Goal: Task Accomplishment & Management: Complete application form

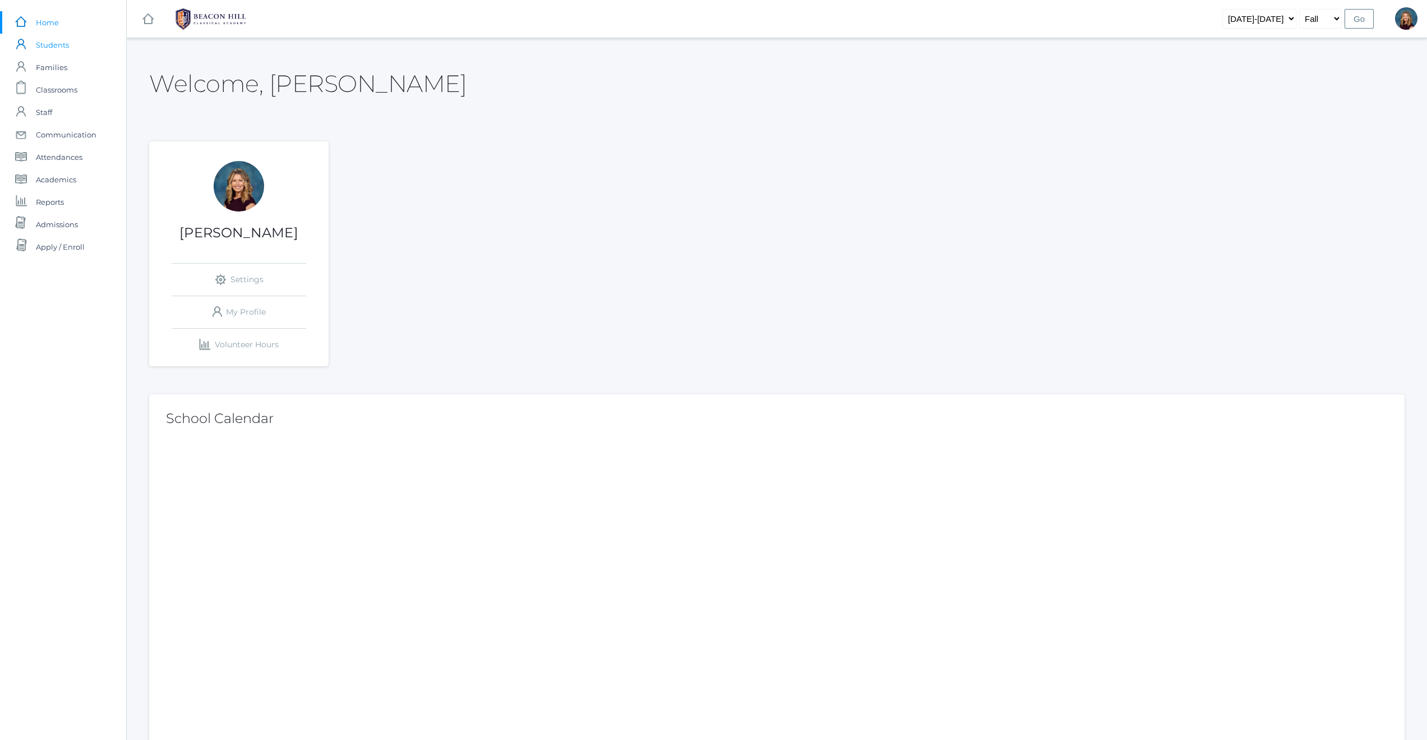
click at [54, 47] on span "Students" at bounding box center [52, 45] width 33 height 22
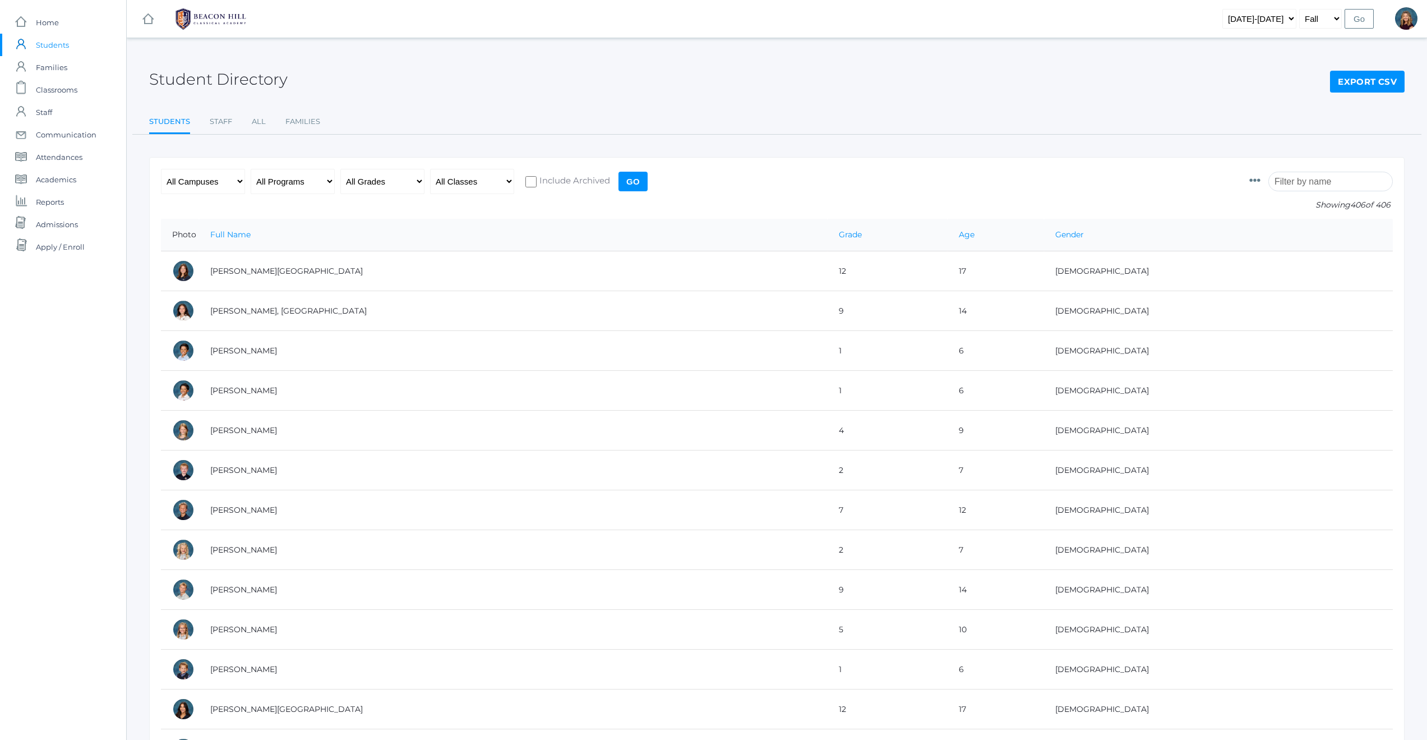
click at [1318, 184] on input "search" at bounding box center [1330, 182] width 124 height 20
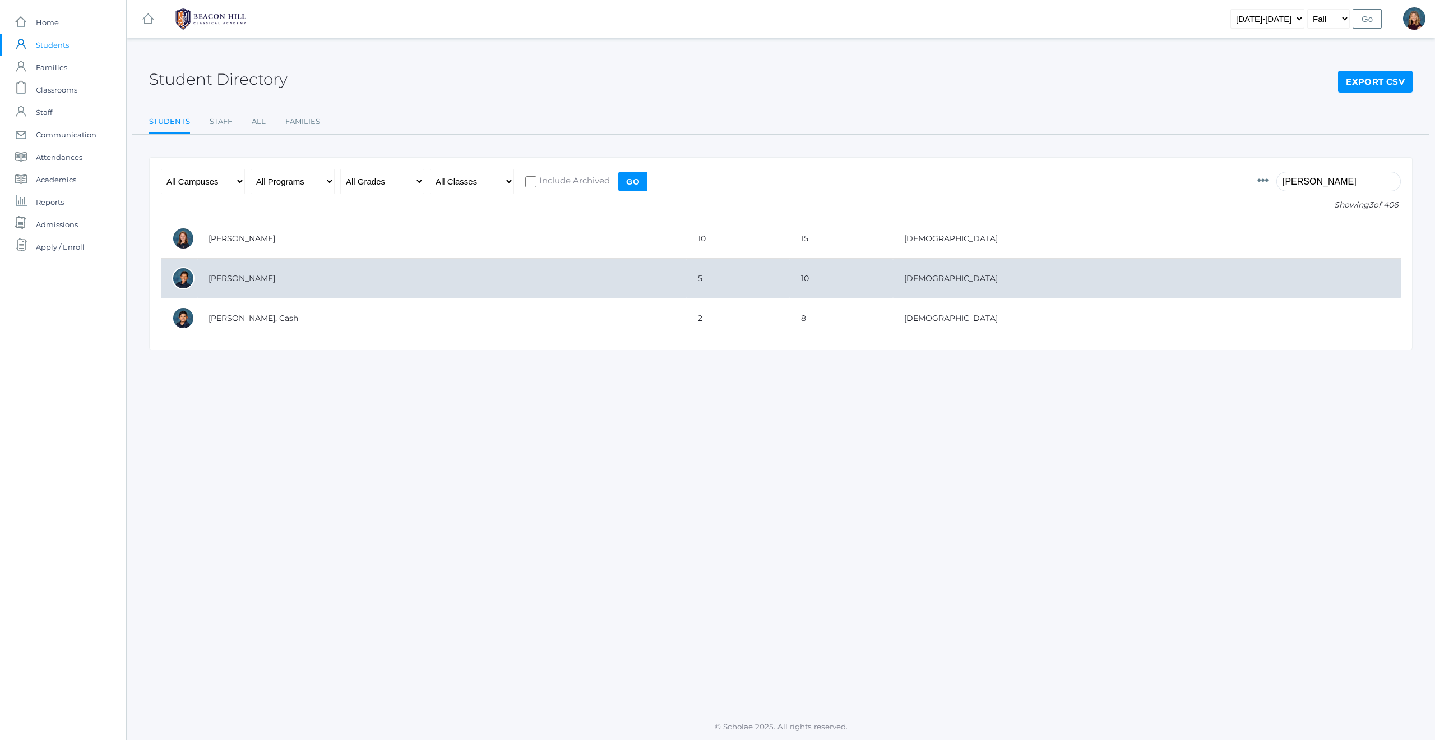
type input "carey"
click at [253, 274] on td "Carey, Gunnar" at bounding box center [442, 278] width 490 height 40
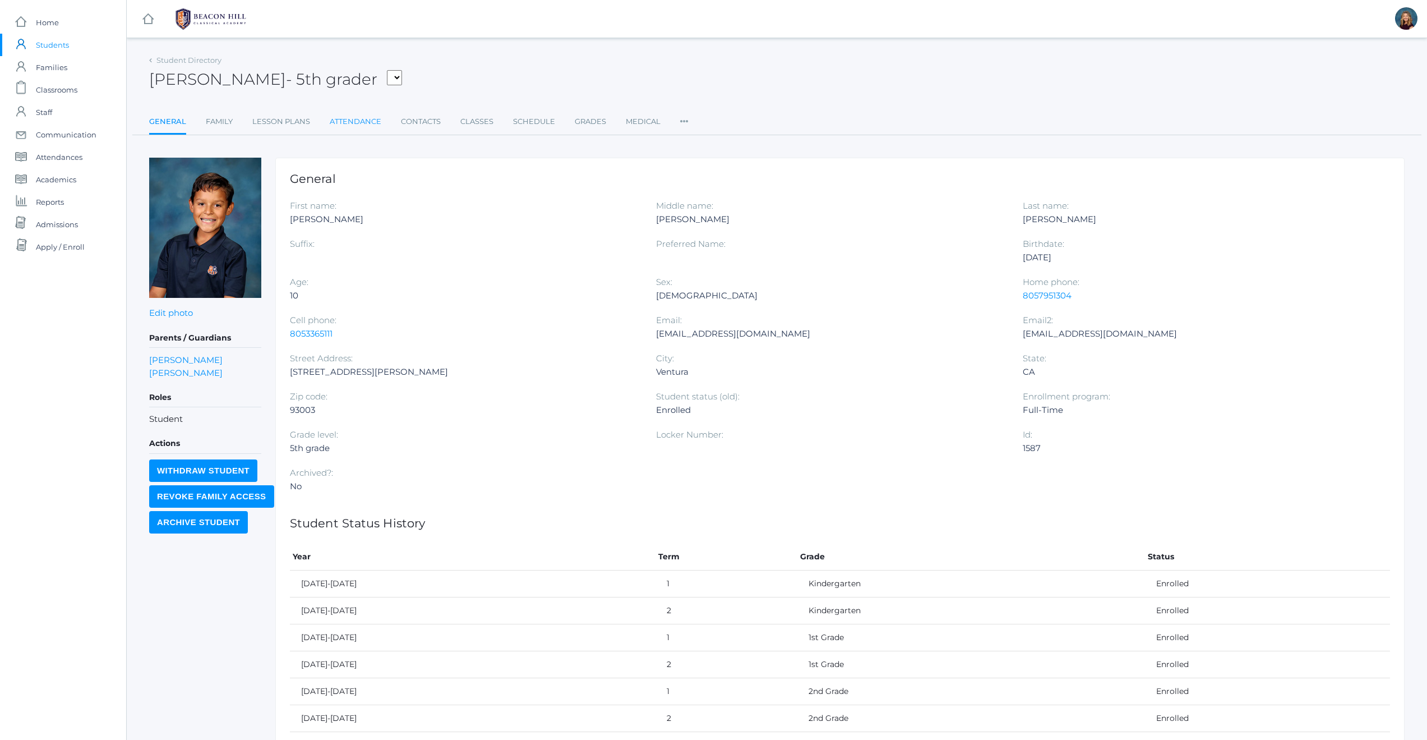
click at [368, 123] on link "Attendance" at bounding box center [356, 121] width 52 height 22
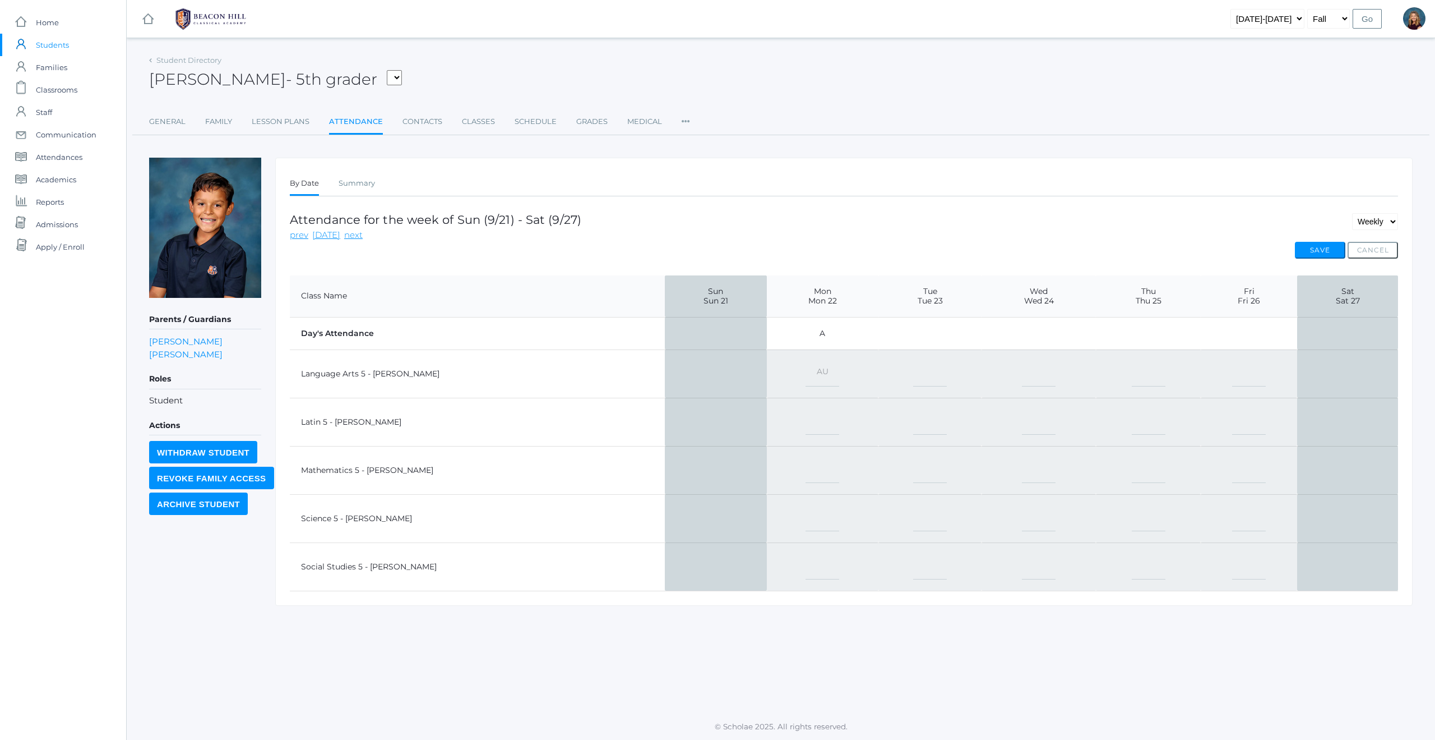
click at [806, 372] on select "-- Present Present-At-Home Tardy Excused Tardy Unexcused Absent Excused Absent …" at bounding box center [823, 373] width 34 height 25
select select "TE"
click at [1324, 252] on button "Save" at bounding box center [1320, 250] width 50 height 17
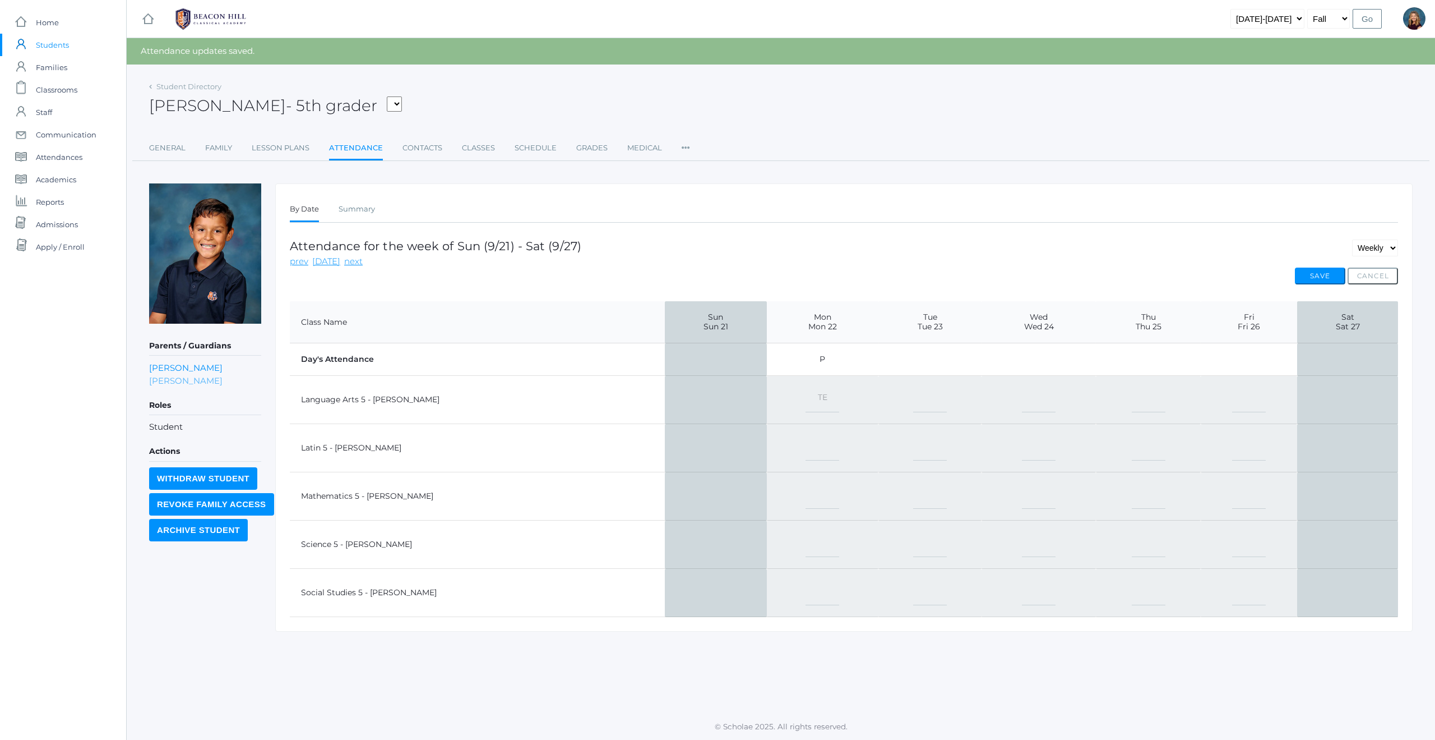
click at [160, 378] on link "Cheri Carey" at bounding box center [185, 380] width 73 height 13
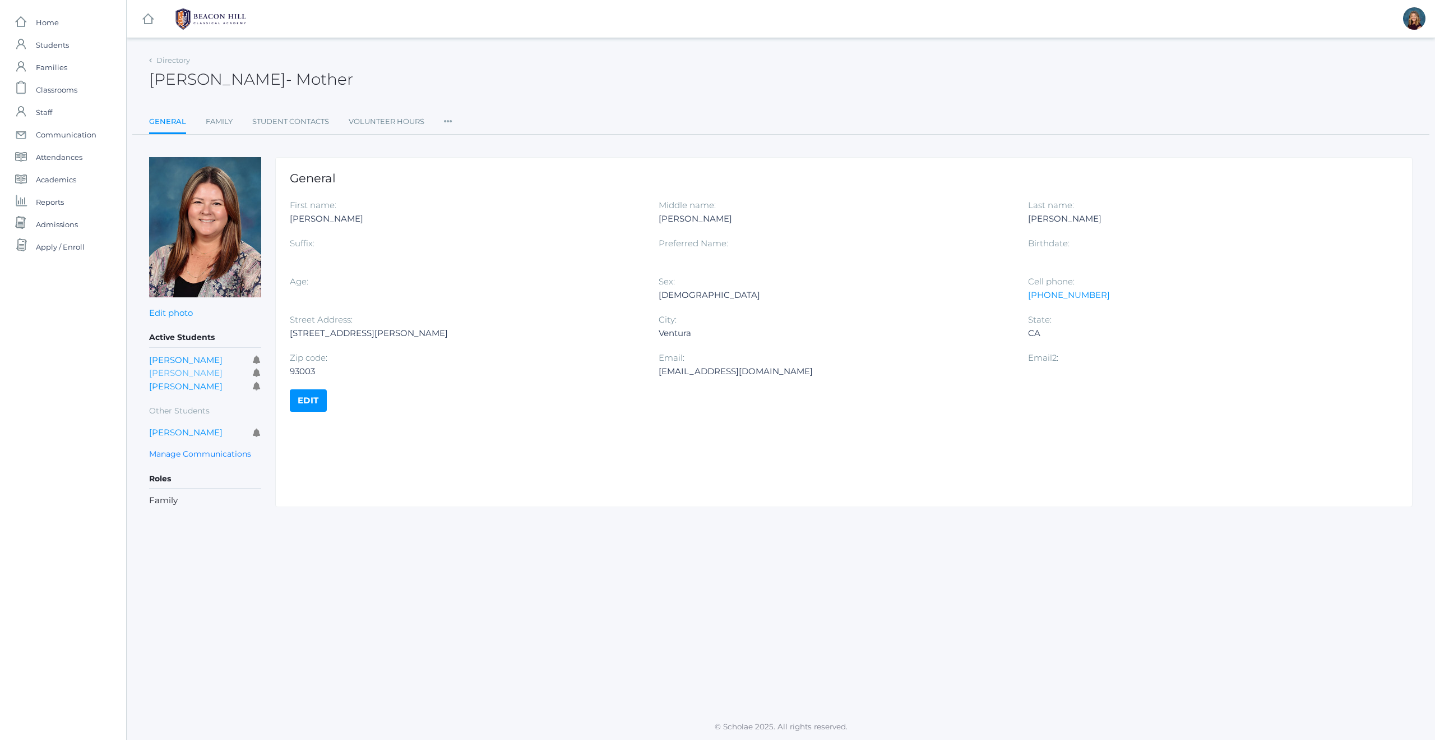
click at [163, 375] on link "[PERSON_NAME]" at bounding box center [185, 372] width 73 height 11
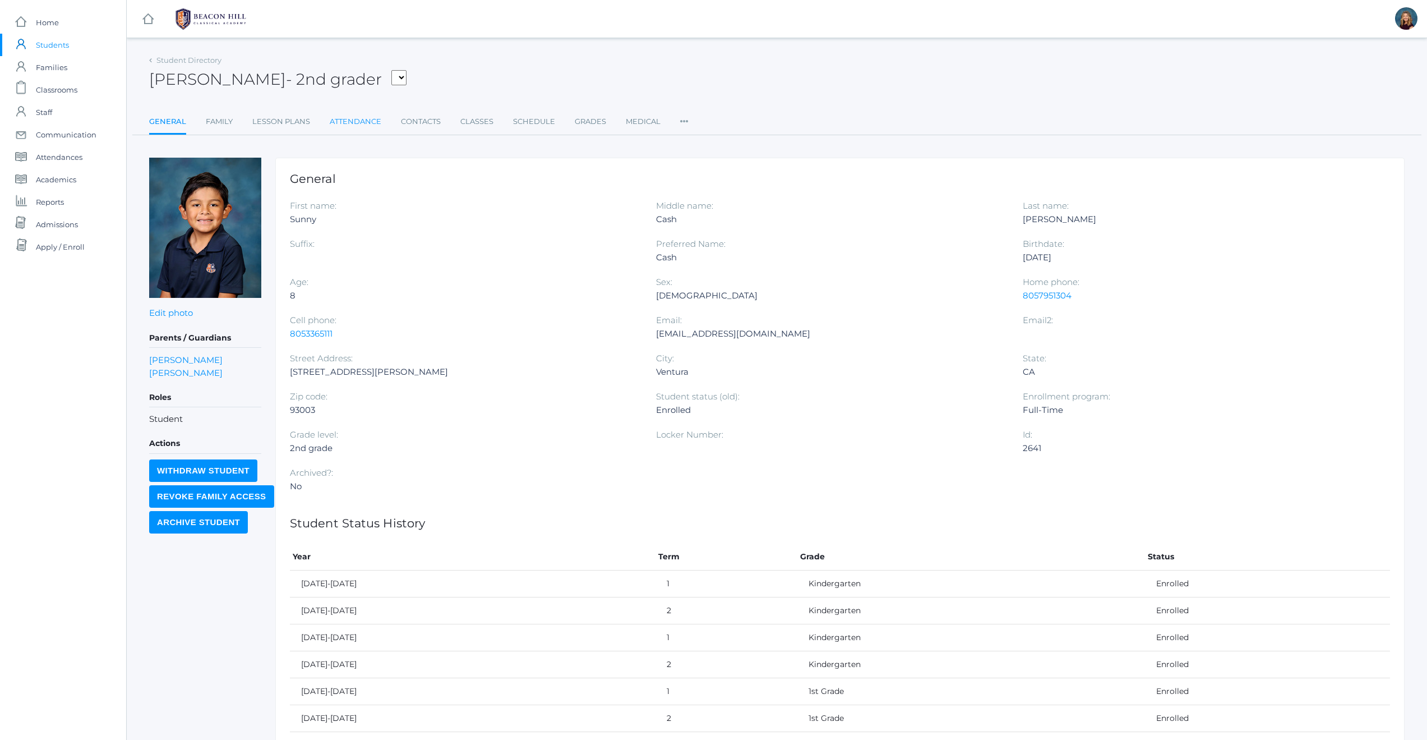
click at [367, 124] on link "Attendance" at bounding box center [356, 121] width 52 height 22
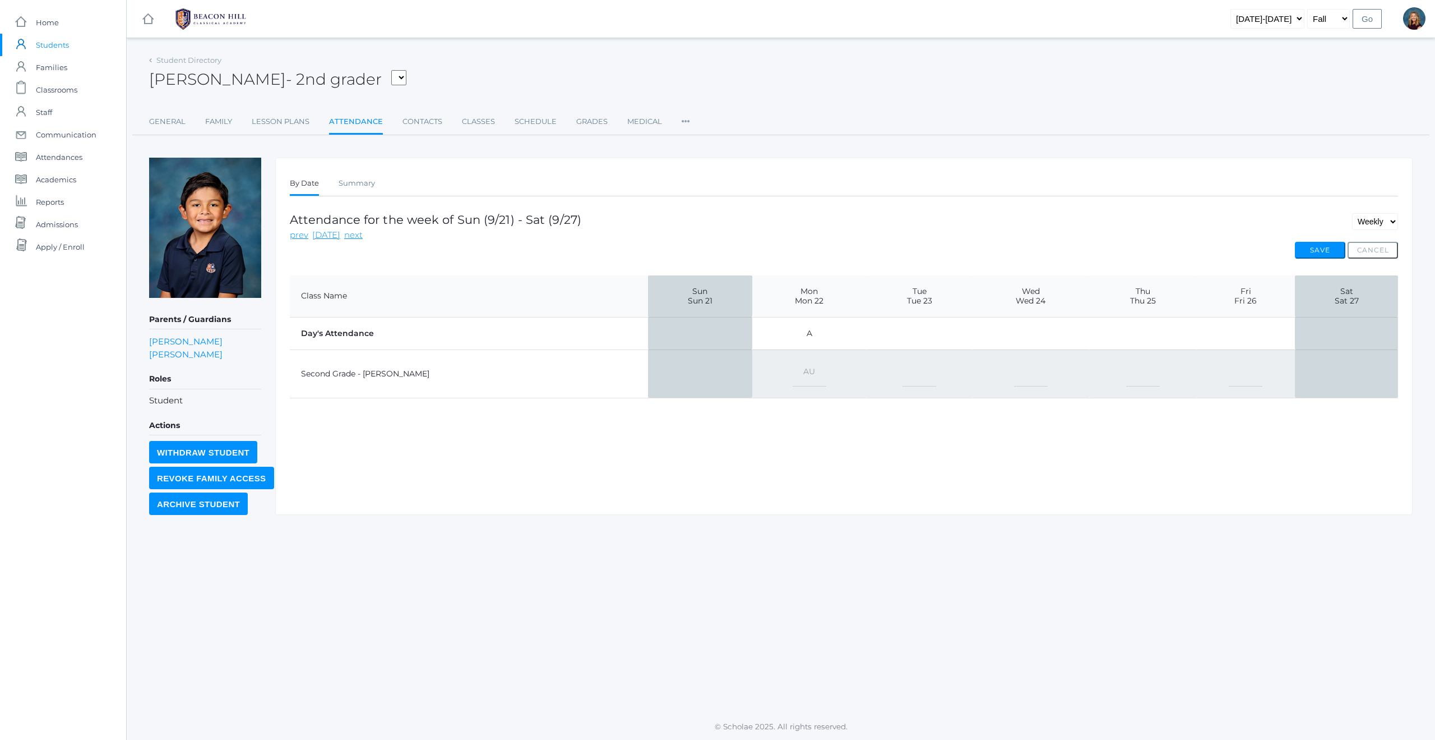
click at [793, 374] on select "-- Present Present-At-Home Tardy Excused Tardy Unexcused Absent Excused Absent …" at bounding box center [810, 373] width 34 height 25
select select "TE"
click at [1309, 247] on button "Save" at bounding box center [1320, 250] width 50 height 17
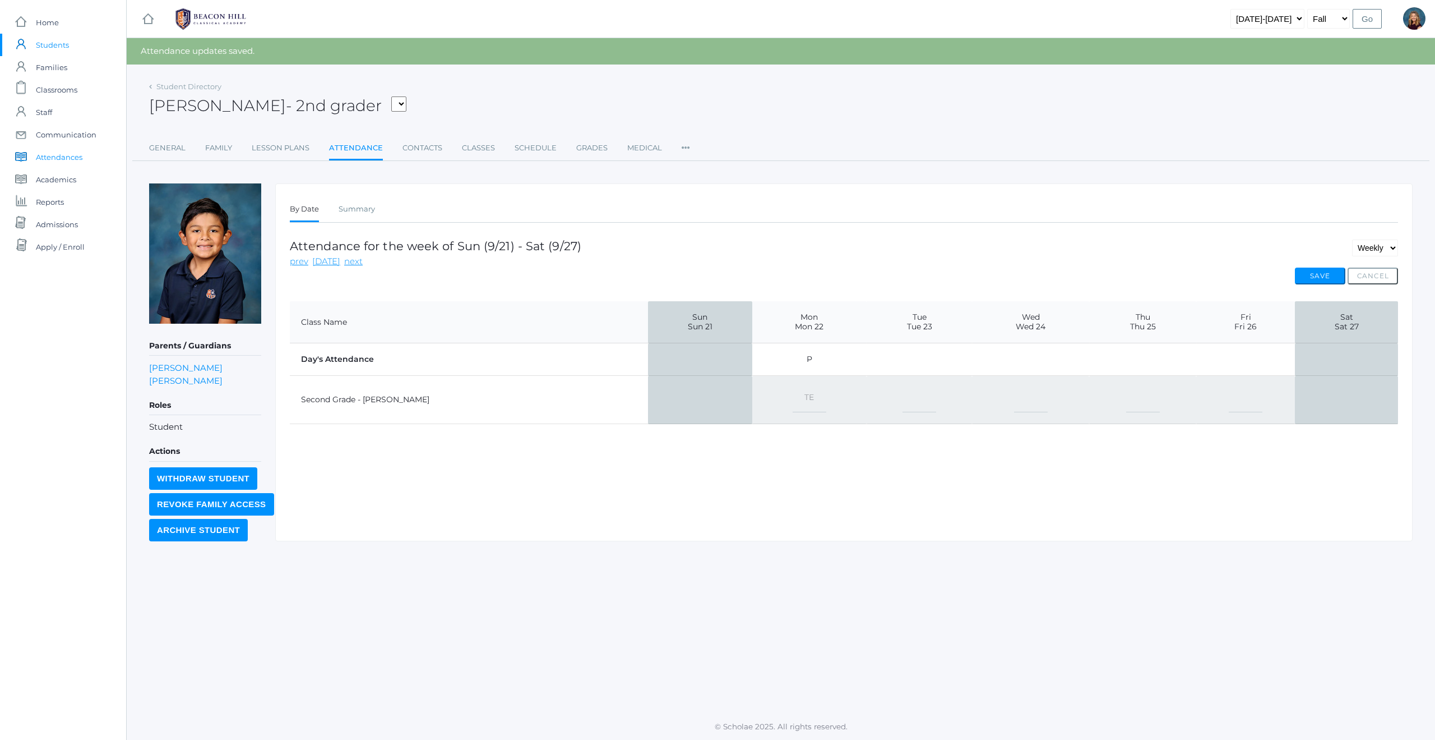
click at [71, 158] on span "Attendances" at bounding box center [59, 157] width 47 height 22
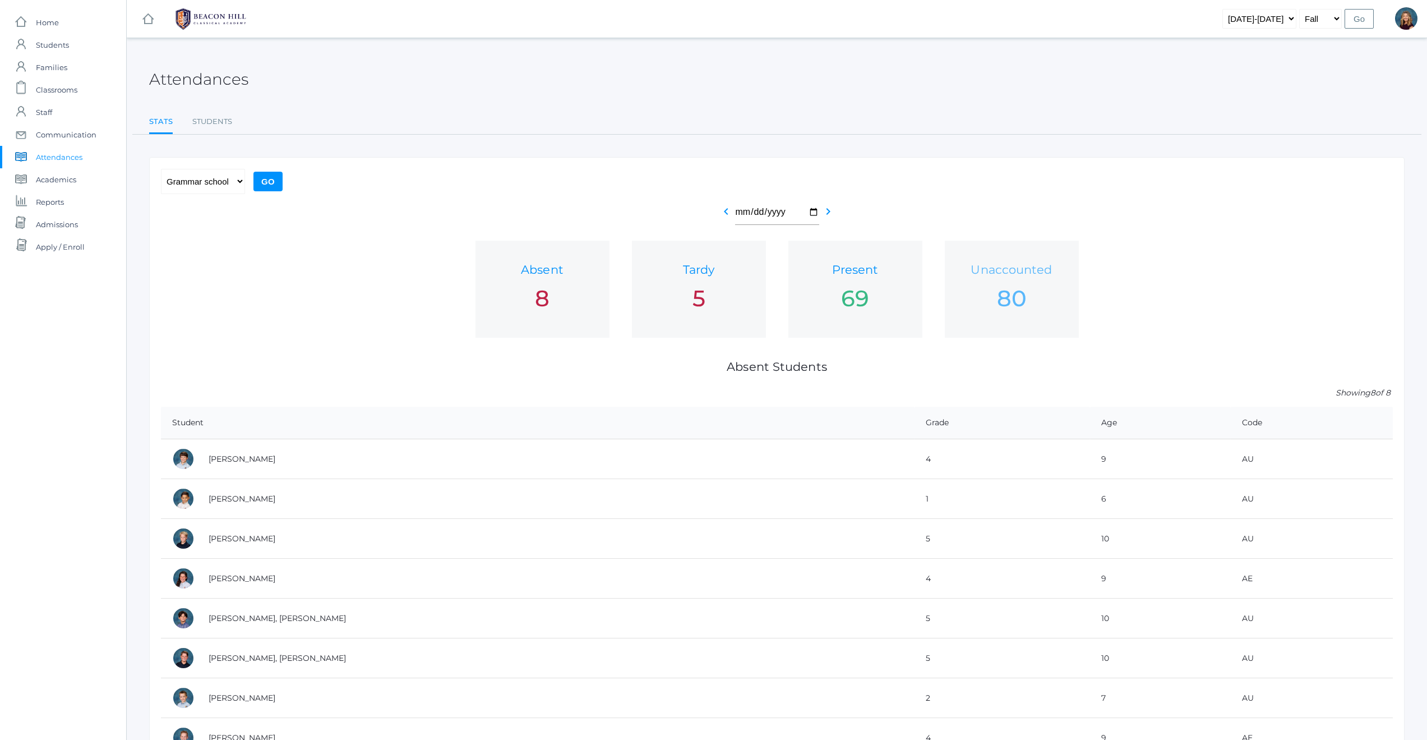
click at [987, 269] on h1 "Unaccounted" at bounding box center [1012, 269] width 112 height 13
click at [71, 90] on span "Classrooms" at bounding box center [56, 90] width 41 height 22
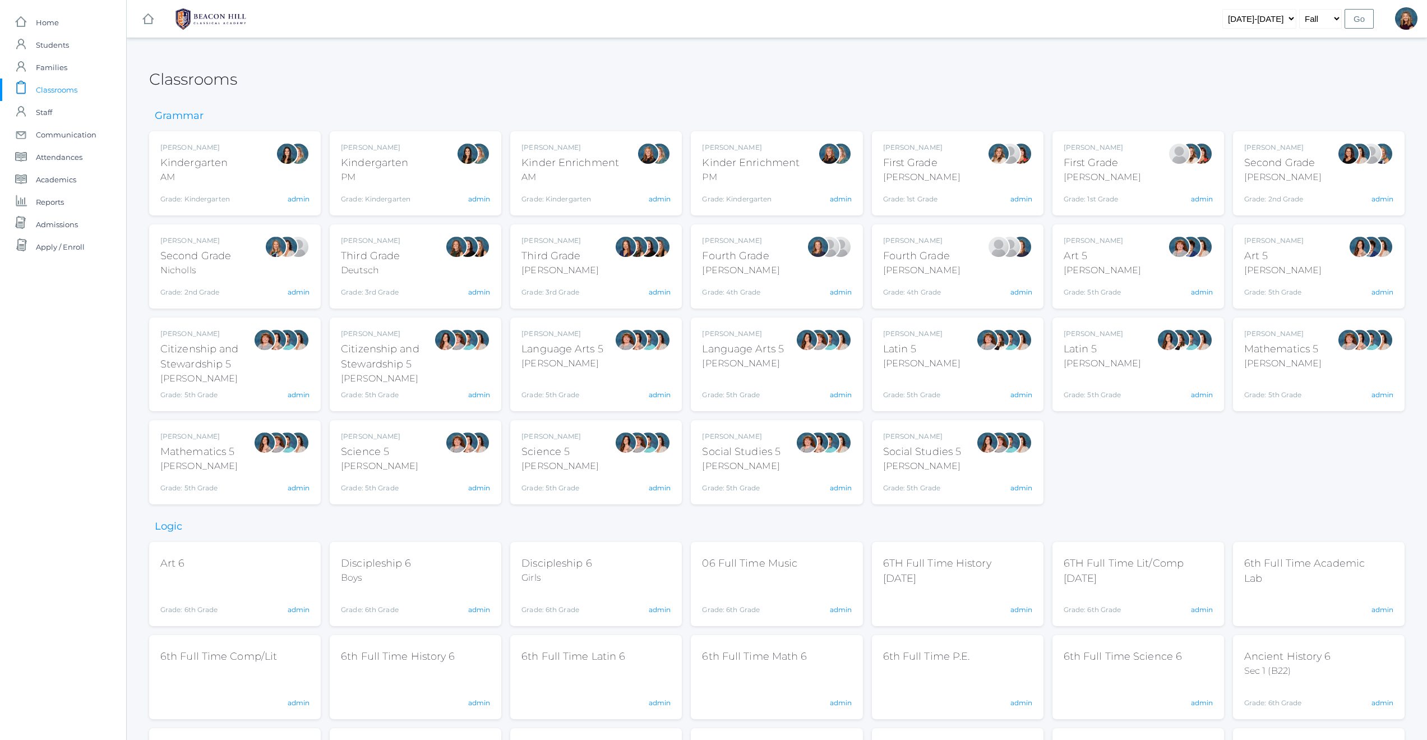
click at [1286, 185] on div "Emily Balli Second Grade Balli Grade: 2nd Grade 02LA" at bounding box center [1282, 173] width 77 height 62
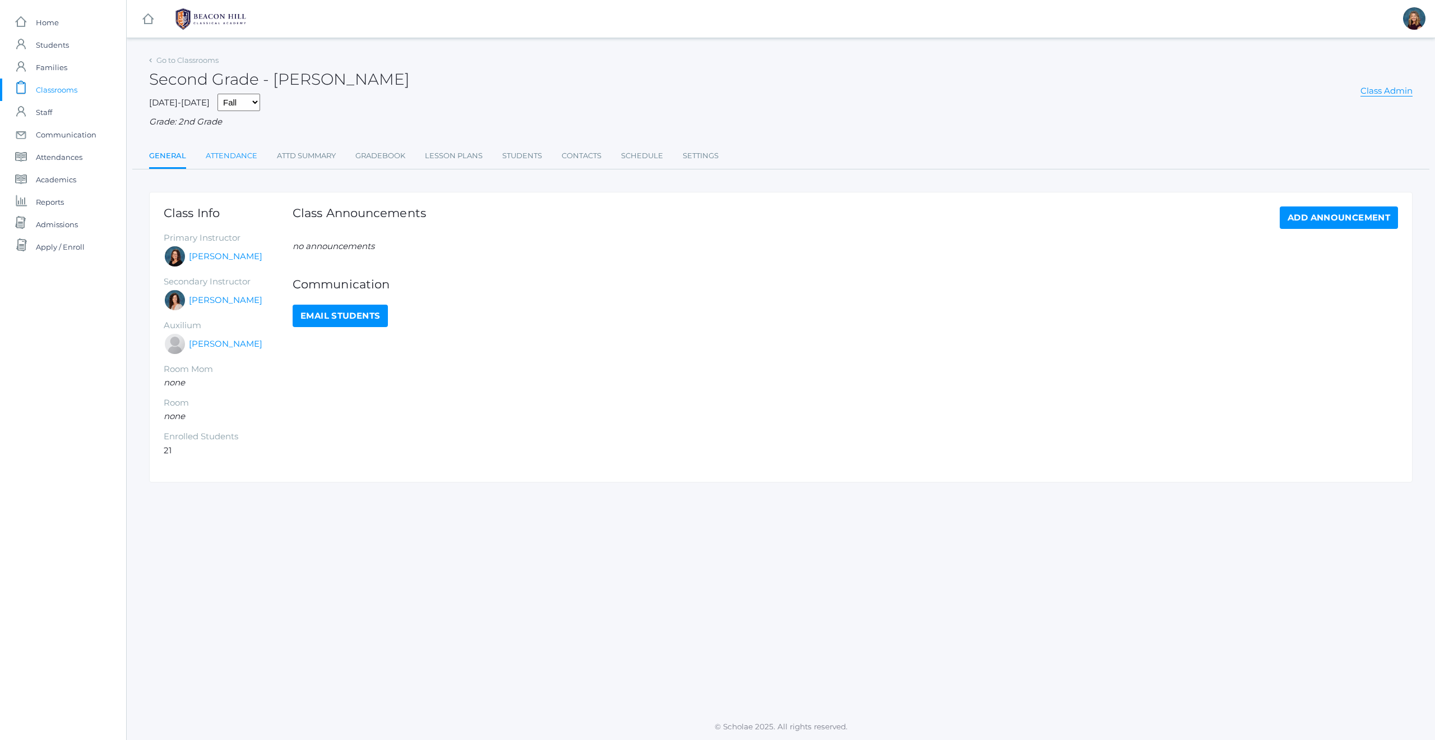
click at [246, 156] on link "Attendance" at bounding box center [232, 156] width 52 height 22
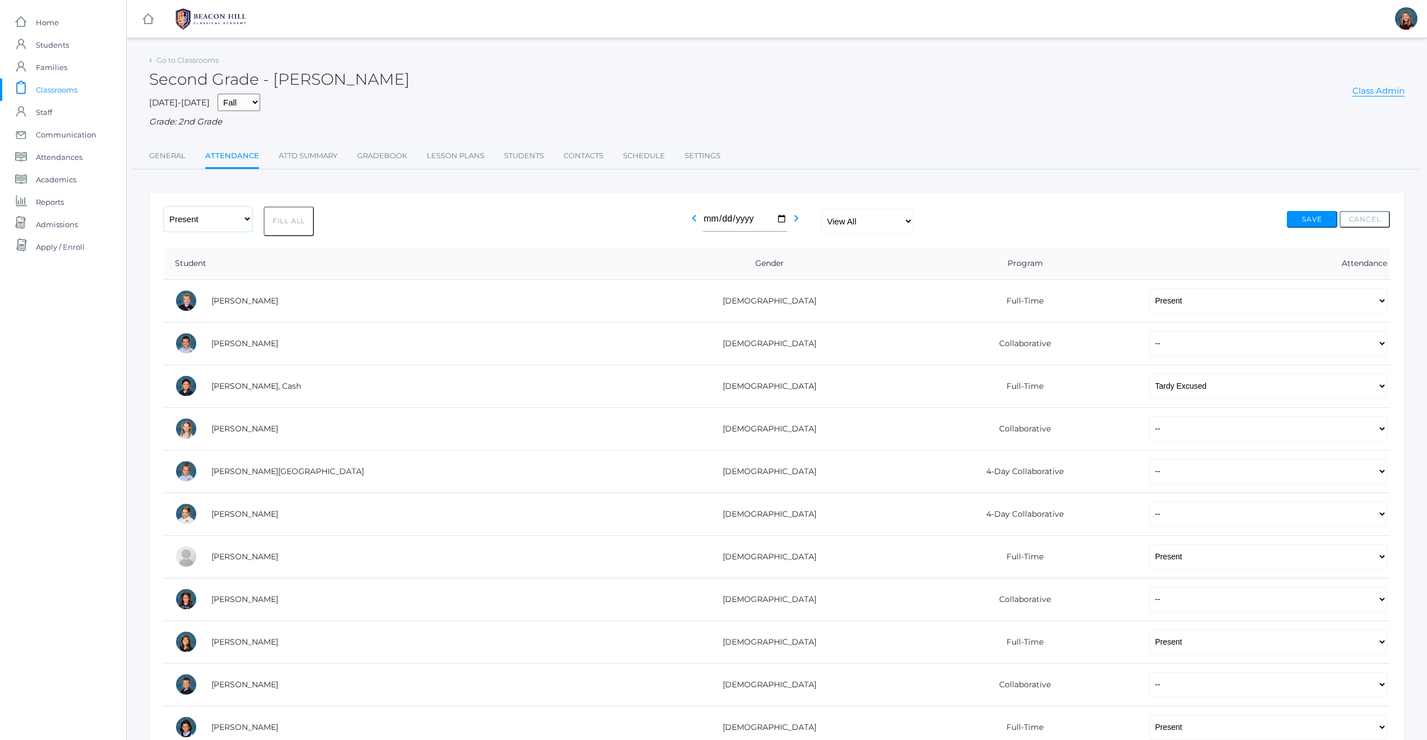
click at [248, 219] on select "-- Present Present-At-Home Tardy Excused Tardy Unexcused Absent Excused Absent …" at bounding box center [208, 218] width 89 height 25
select select "PH"
click at [289, 224] on button "Fill All" at bounding box center [289, 221] width 50 height 30
select select "PH"
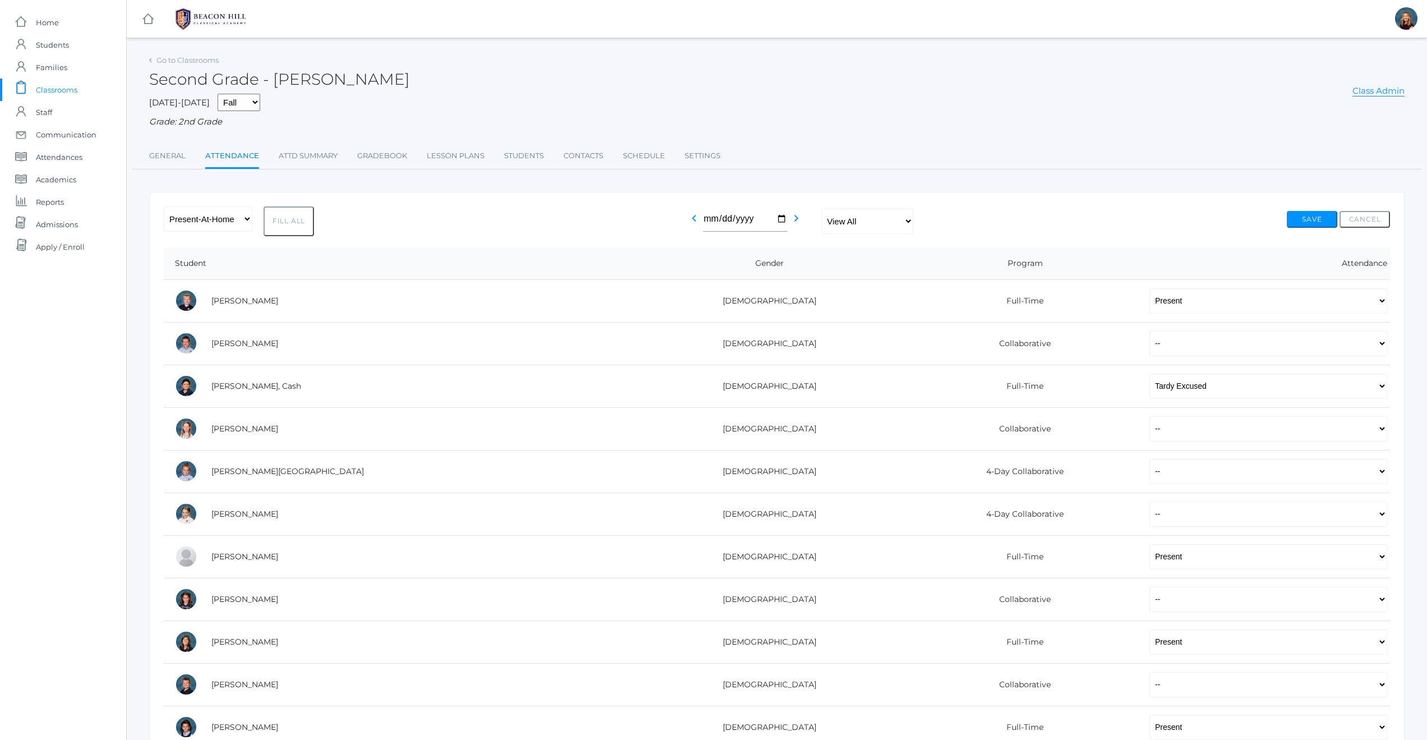
select select "PH"
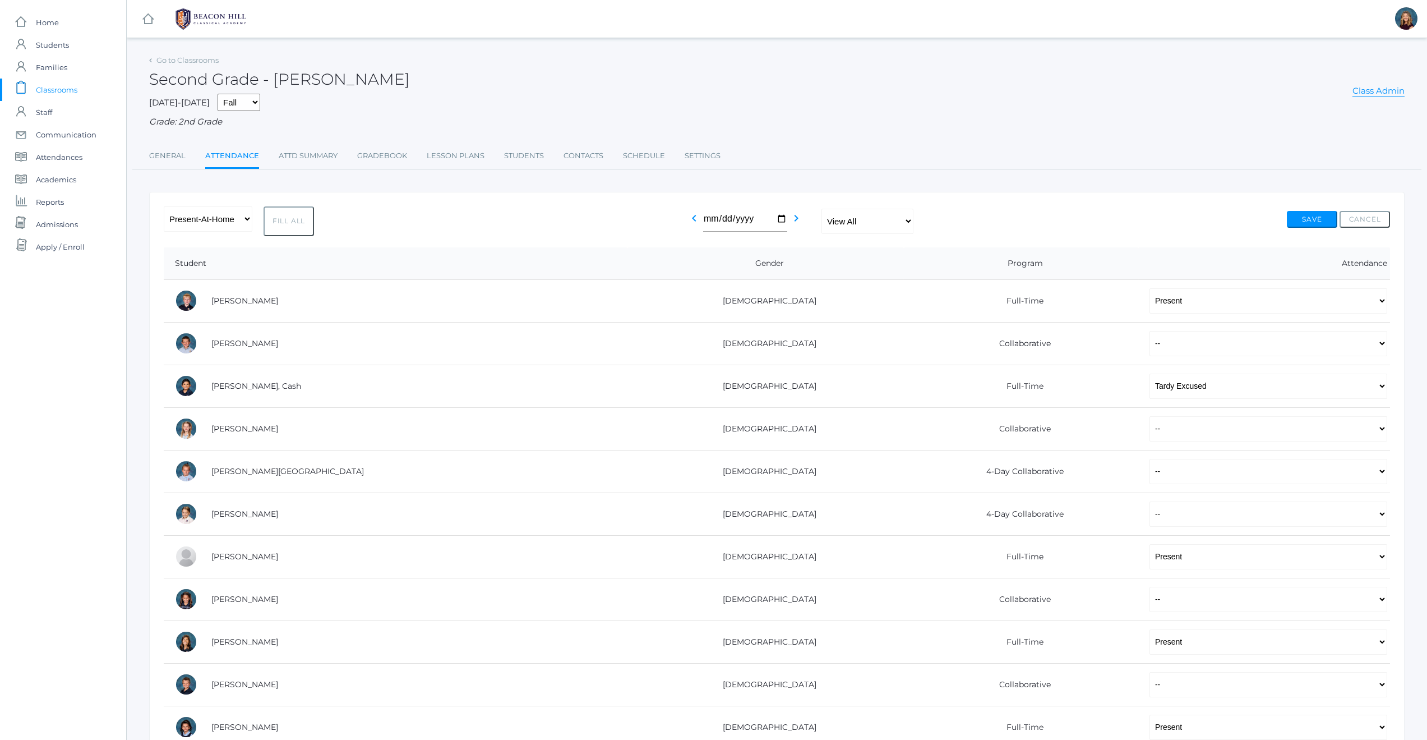
select select "PH"
click at [1312, 216] on button "Save" at bounding box center [1312, 219] width 50 height 17
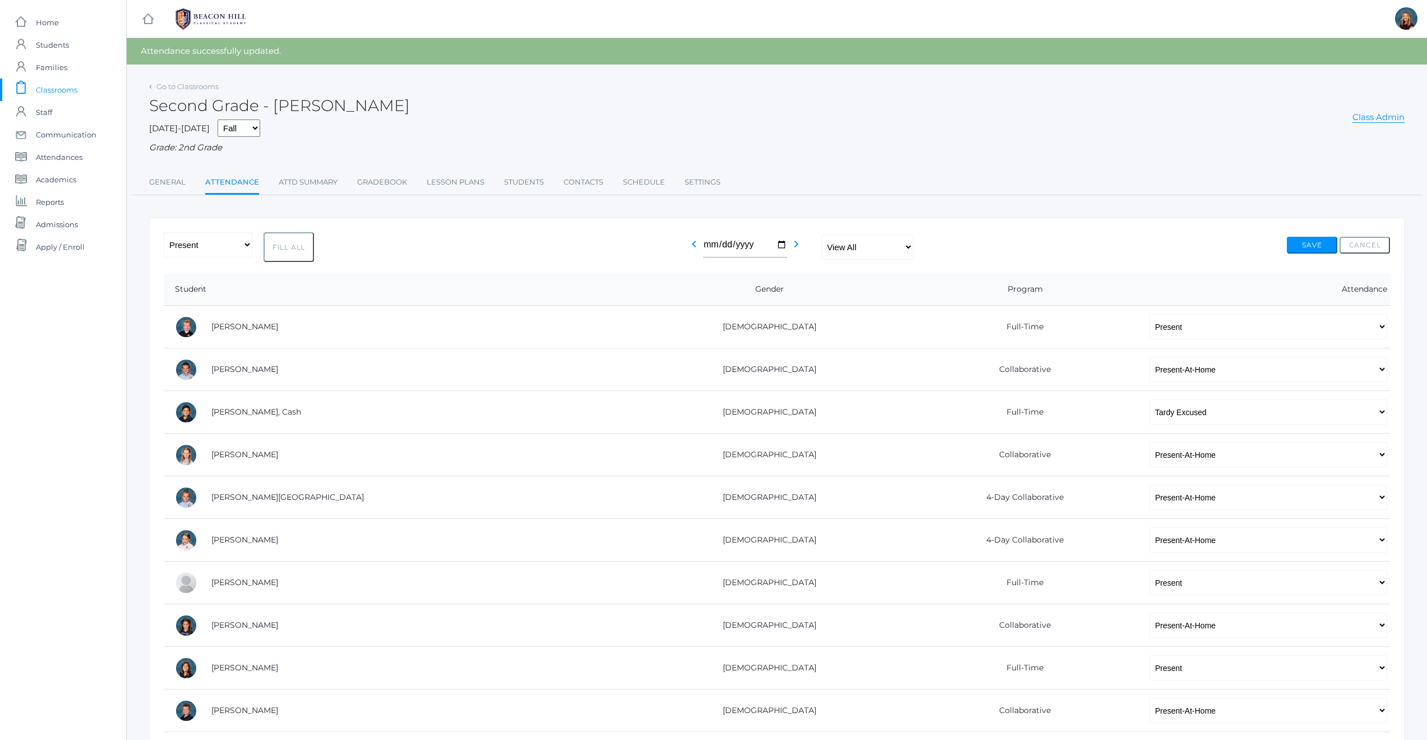
click at [73, 90] on span "Classrooms" at bounding box center [56, 90] width 41 height 22
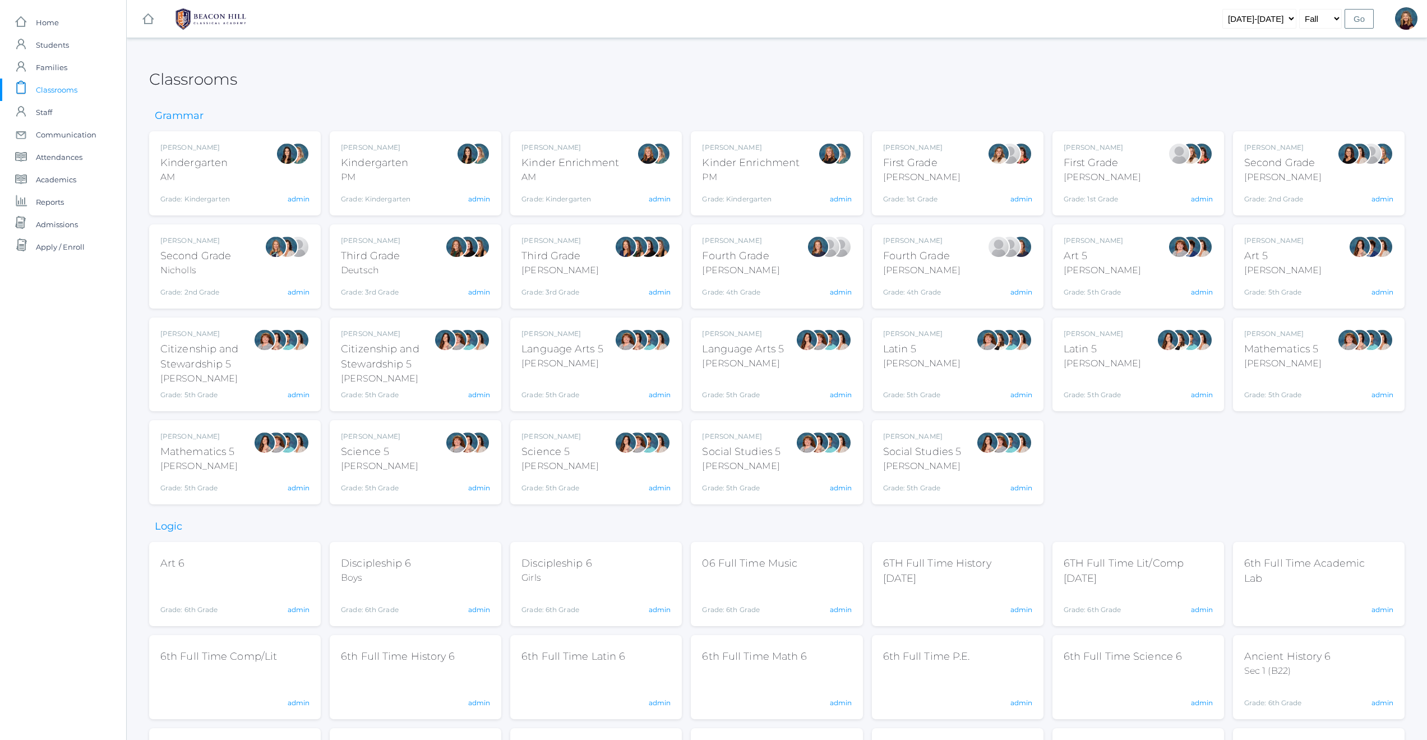
click at [242, 273] on div "Courtney Nicholls Second Grade Nicholls Grade: 2nd Grade 02LA admin" at bounding box center [234, 267] width 149 height 62
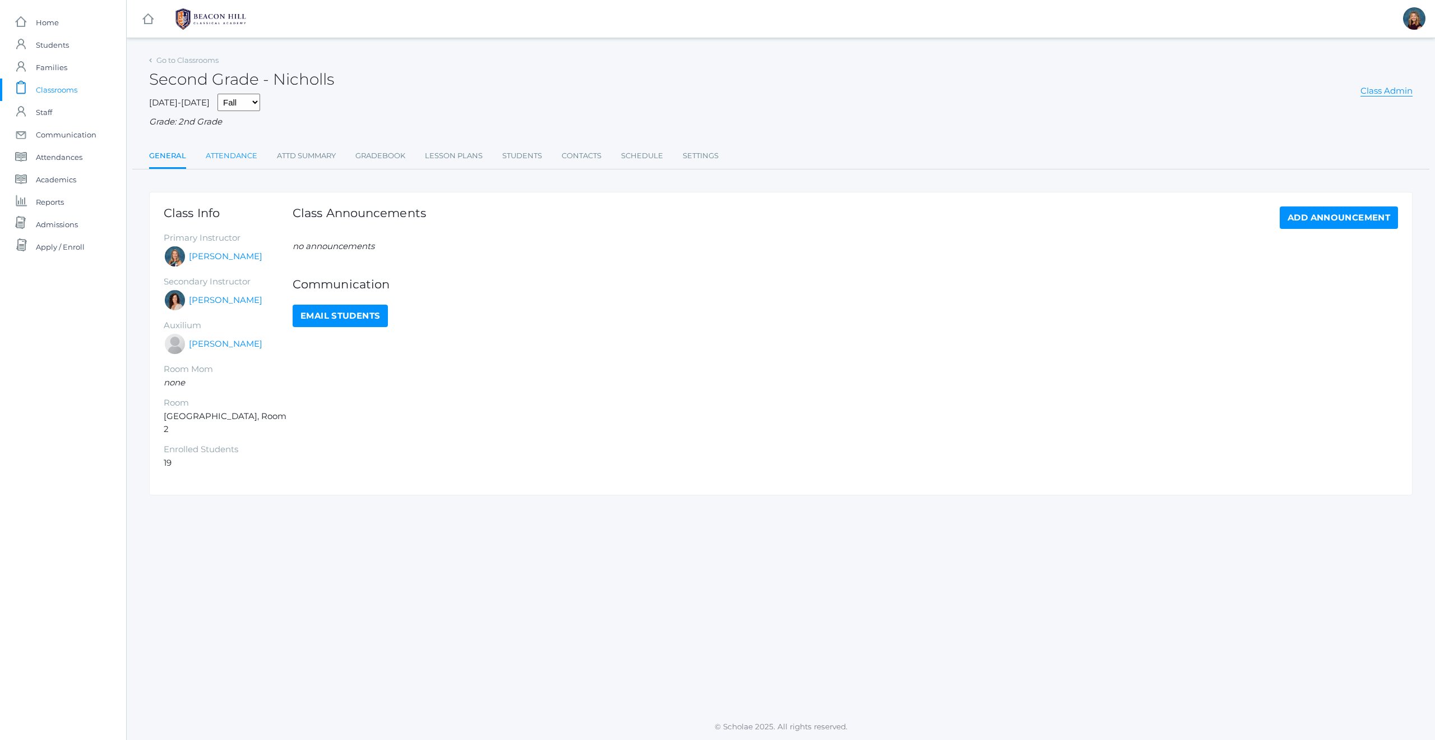
click at [227, 158] on link "Attendance" at bounding box center [232, 156] width 52 height 22
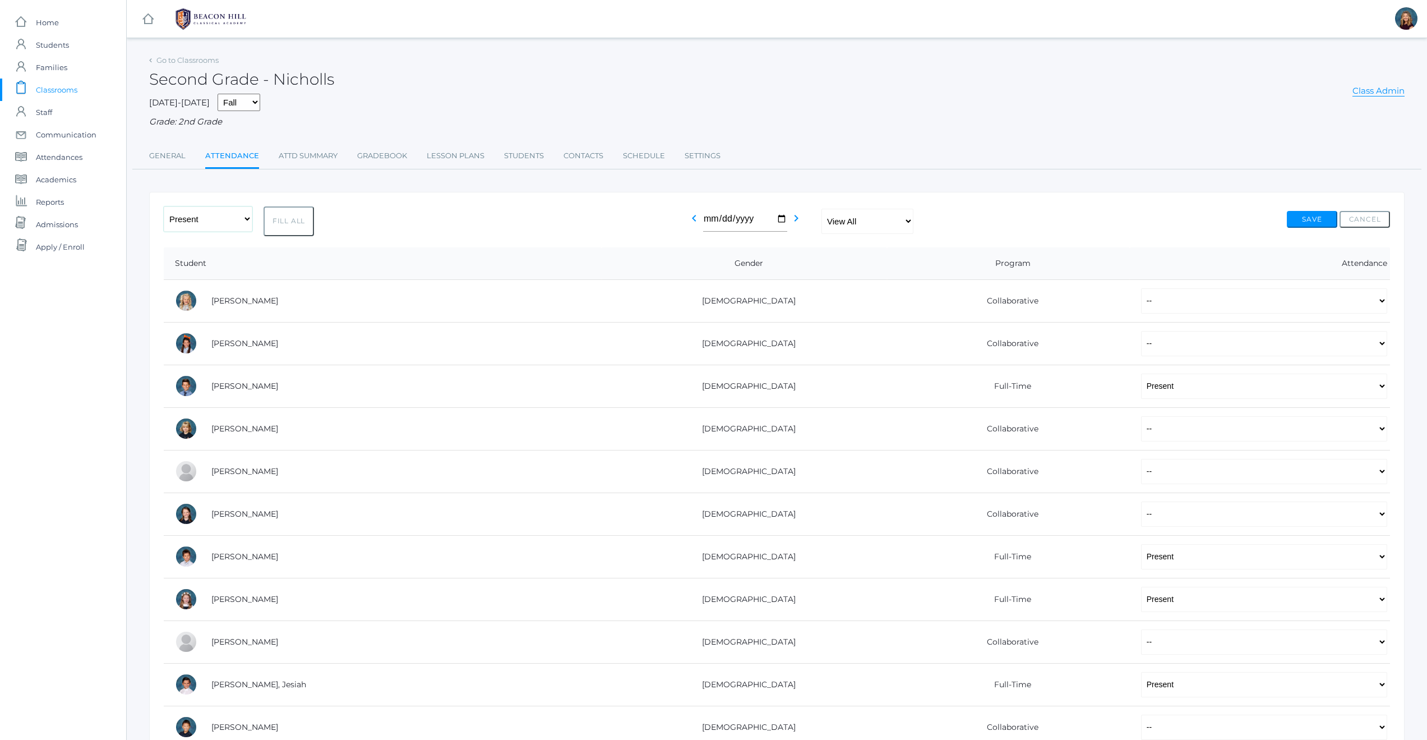
click at [244, 219] on select "-- Present Present-At-Home Tardy Excused Tardy Unexcused Absent Excused Absent …" at bounding box center [208, 218] width 89 height 25
select select "PH"
click at [290, 224] on button "Fill All" at bounding box center [289, 221] width 50 height 30
select select "PH"
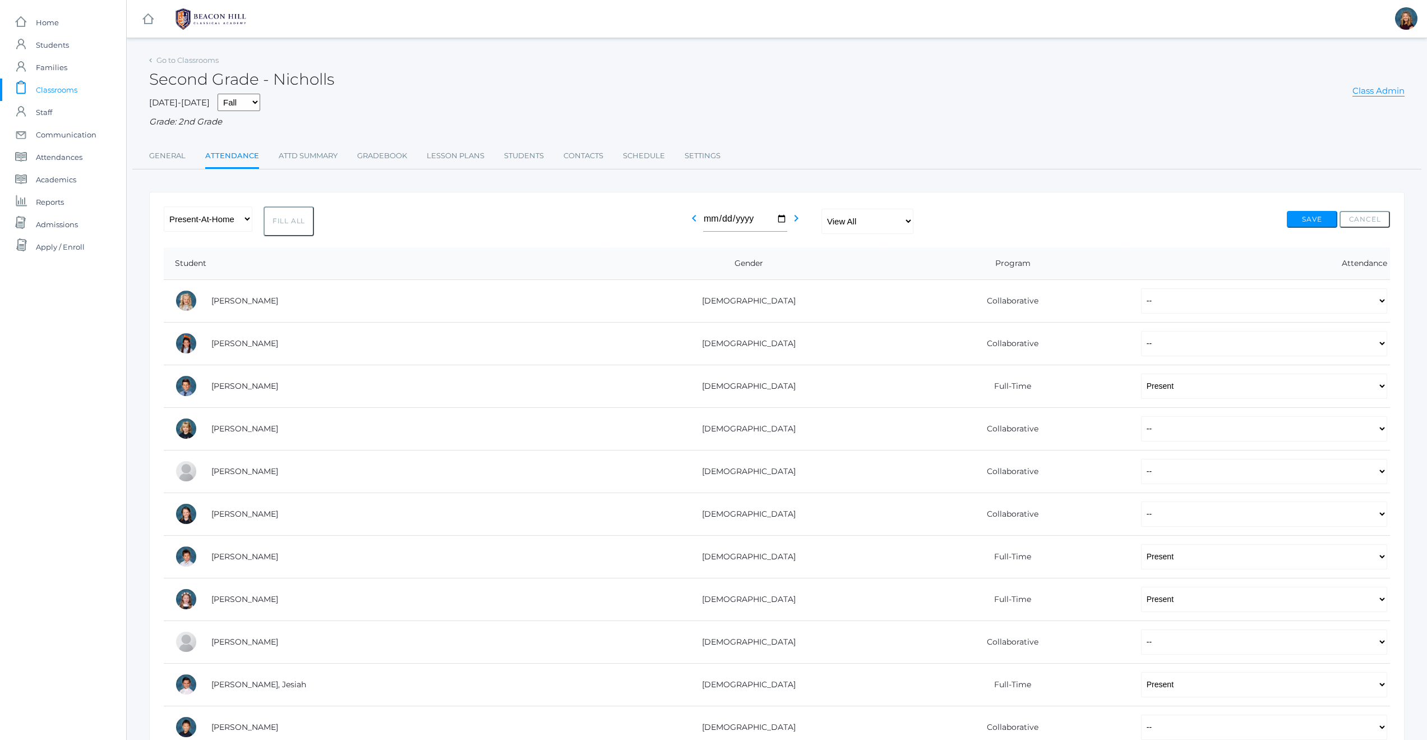
select select "PH"
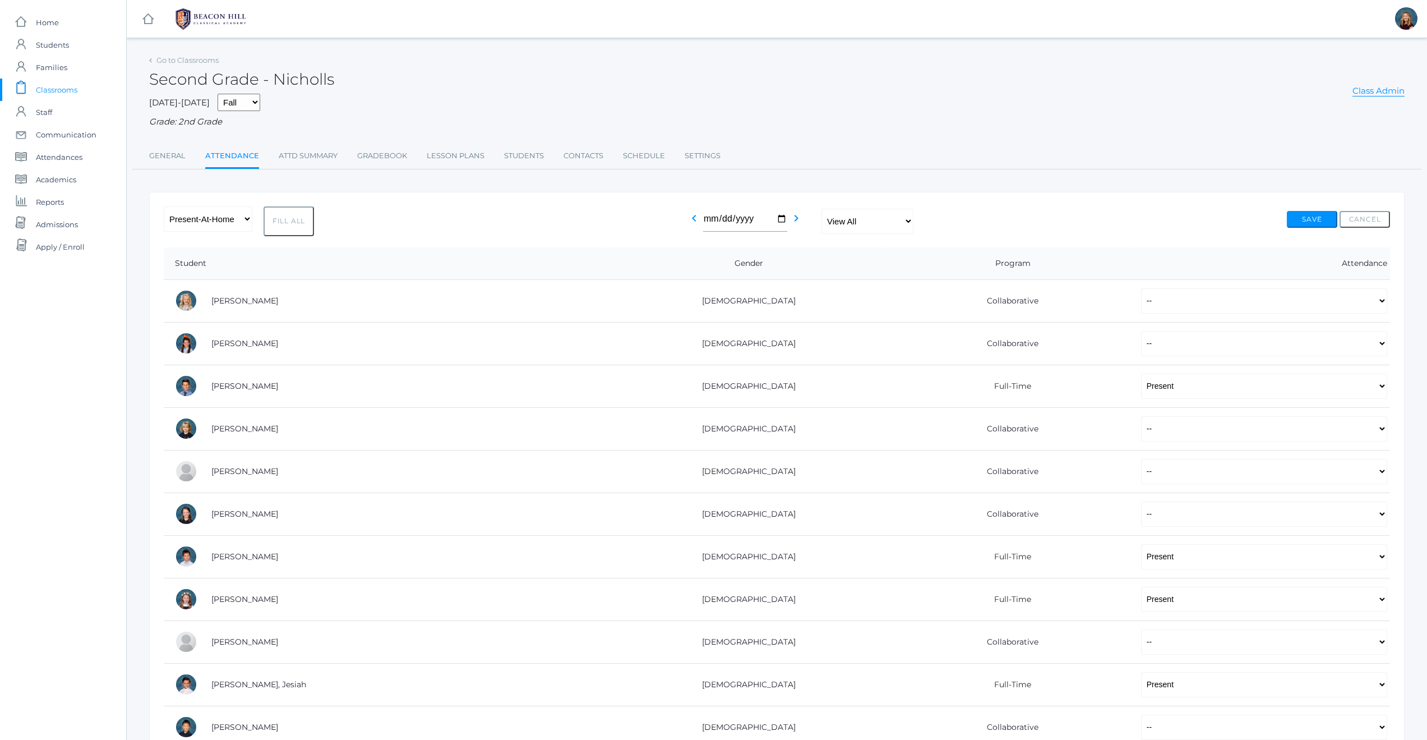
select select "PH"
click at [1318, 221] on button "Save" at bounding box center [1312, 219] width 50 height 17
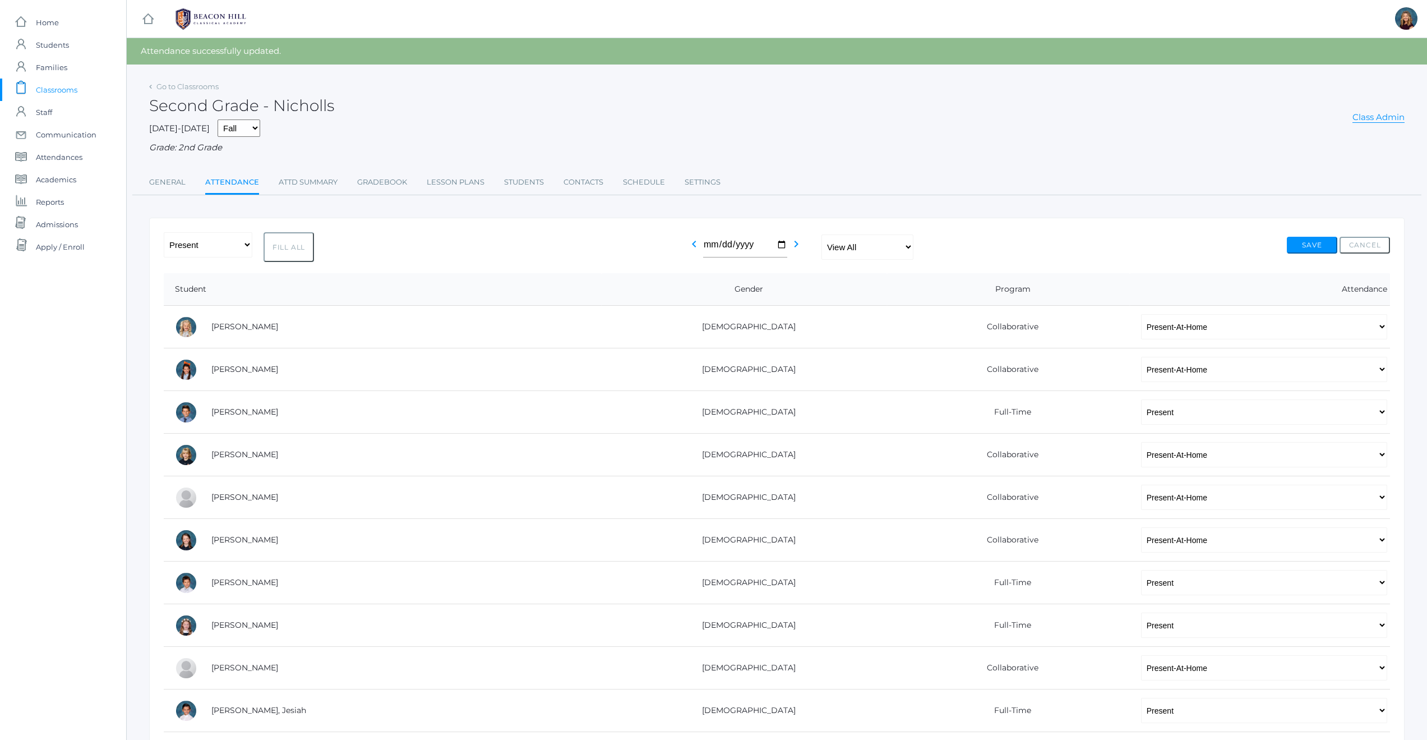
click at [64, 87] on span "Classrooms" at bounding box center [56, 90] width 41 height 22
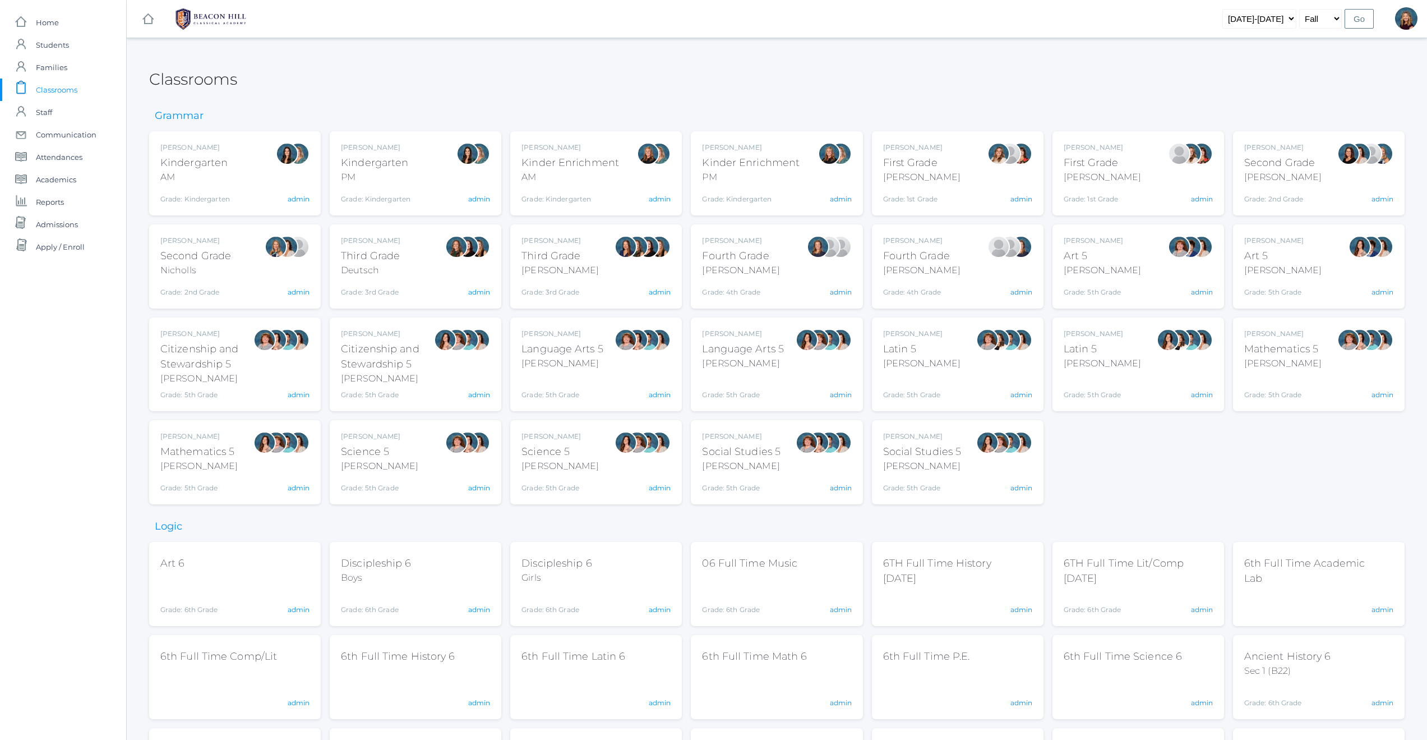
click at [427, 263] on div "Andrea Deutsch Third Grade Deutsch Grade: 3rd Grade 03LA admin" at bounding box center [415, 267] width 149 height 62
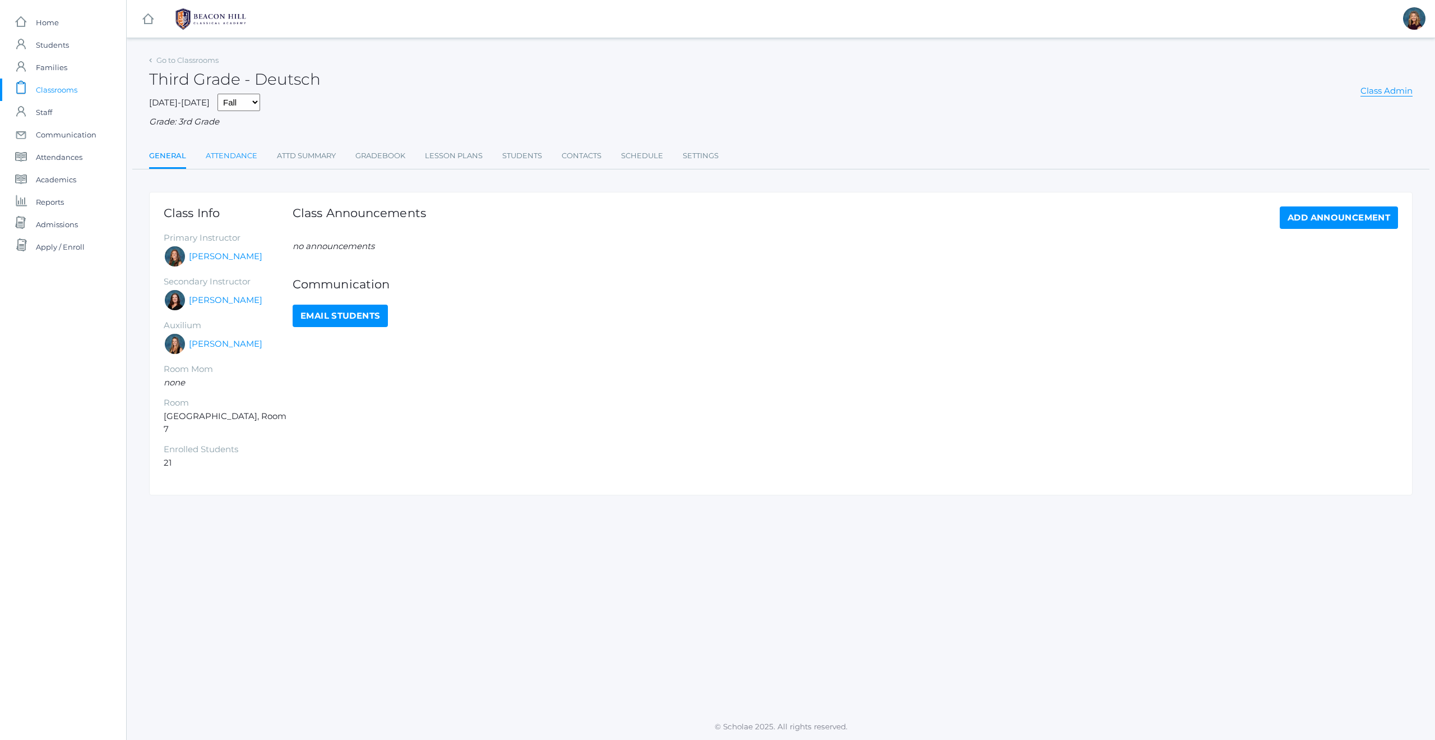
click at [235, 156] on link "Attendance" at bounding box center [232, 156] width 52 height 22
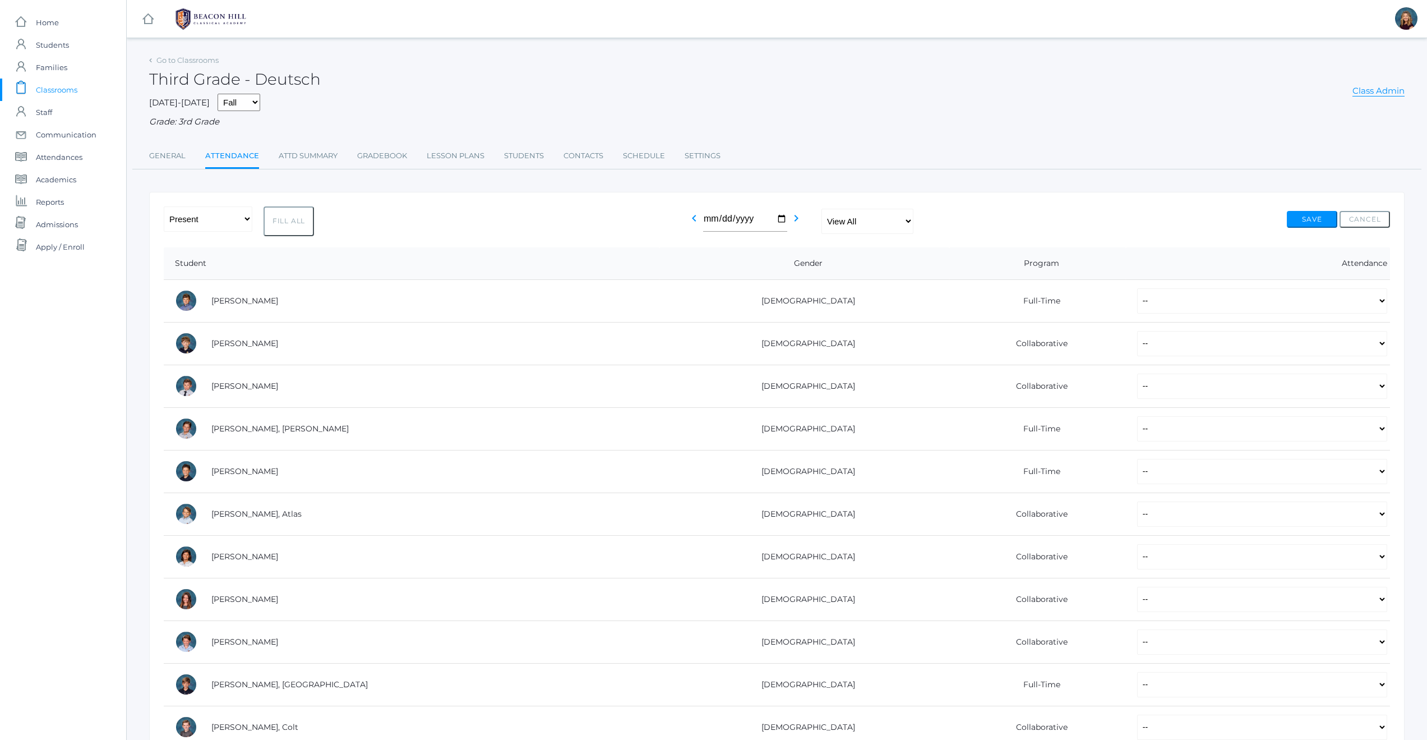
click at [58, 90] on span "Classrooms" at bounding box center [56, 90] width 41 height 22
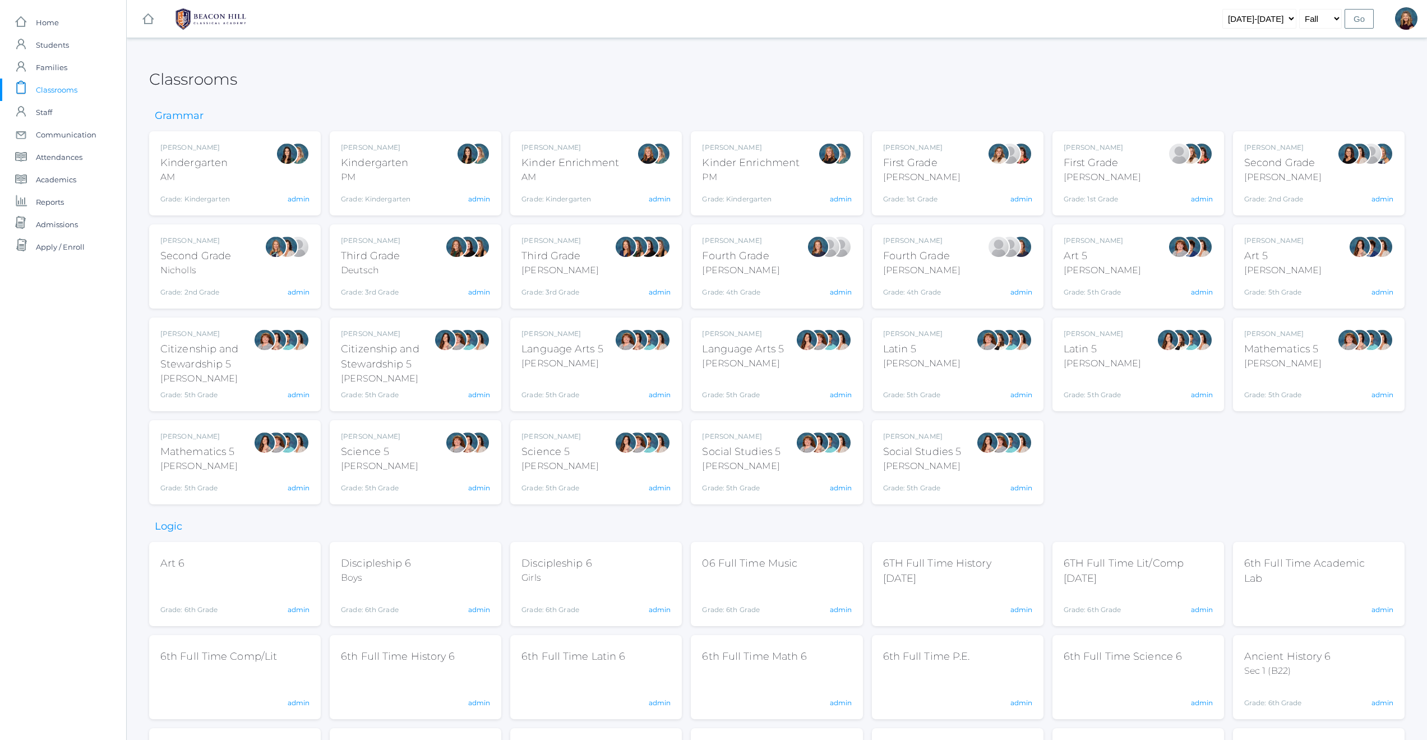
click at [612, 275] on div "Lori Webster Third Grade Webster Grade: 3rd Grade 03LA admin" at bounding box center [595, 267] width 149 height 62
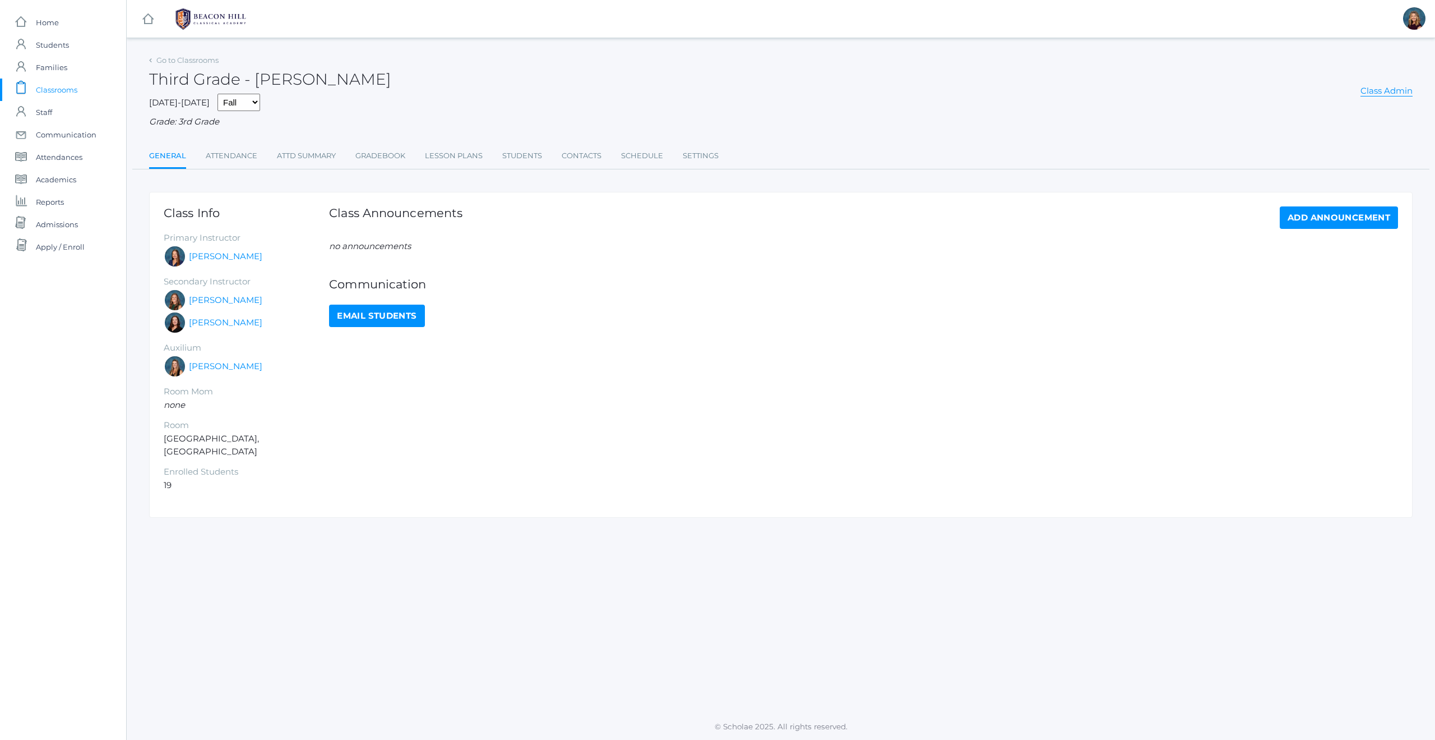
click at [68, 91] on span "Classrooms" at bounding box center [56, 90] width 41 height 22
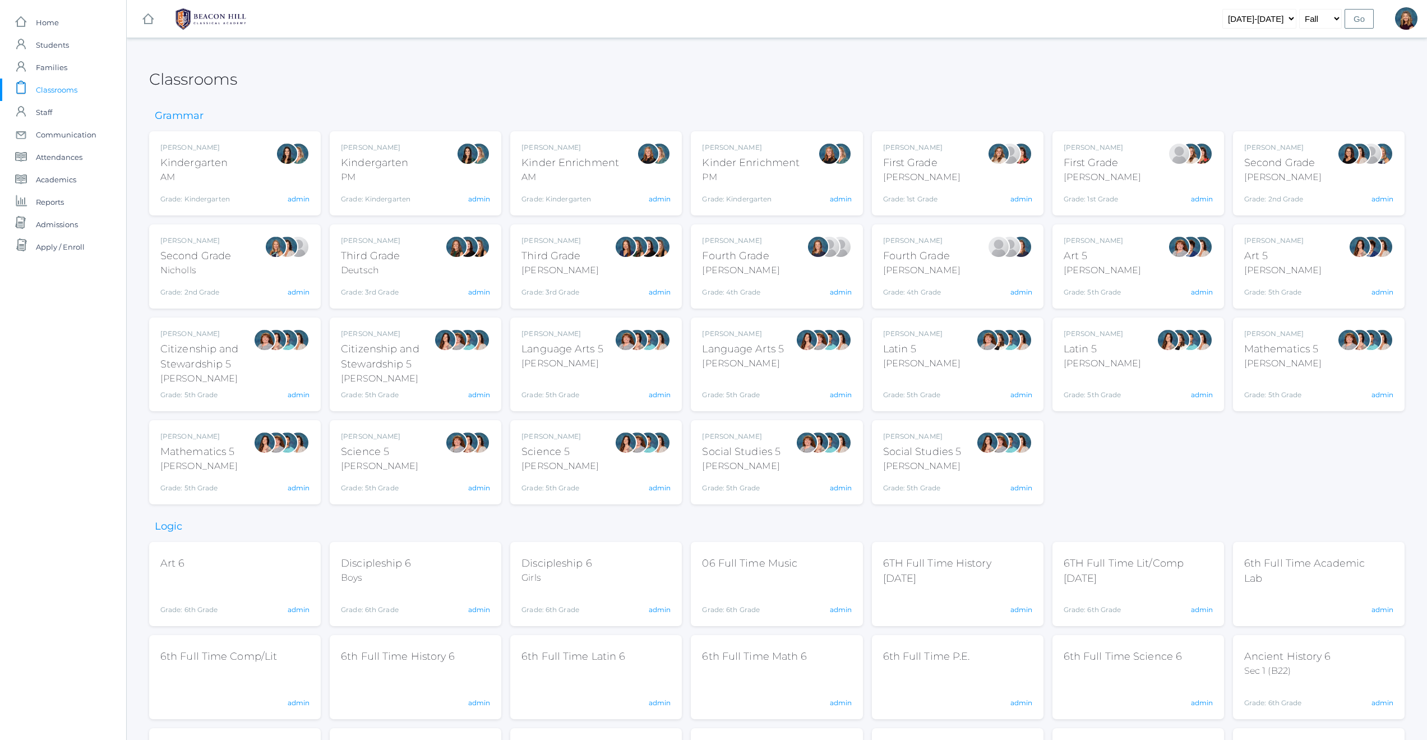
click at [760, 279] on div "[PERSON_NAME] Fourth Grade [PERSON_NAME] Grade: 4th Grade 04LA" at bounding box center [740, 267] width 77 height 62
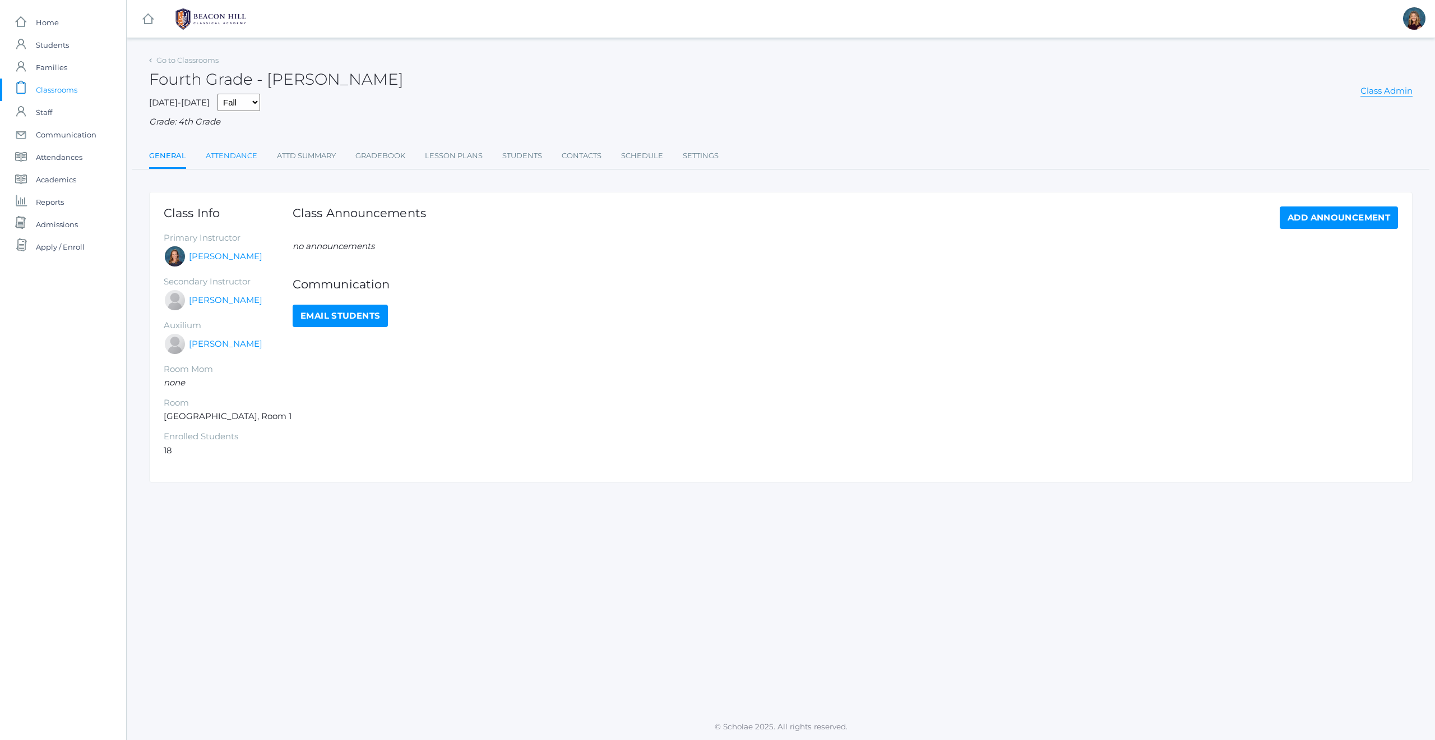
click at [244, 155] on link "Attendance" at bounding box center [232, 156] width 52 height 22
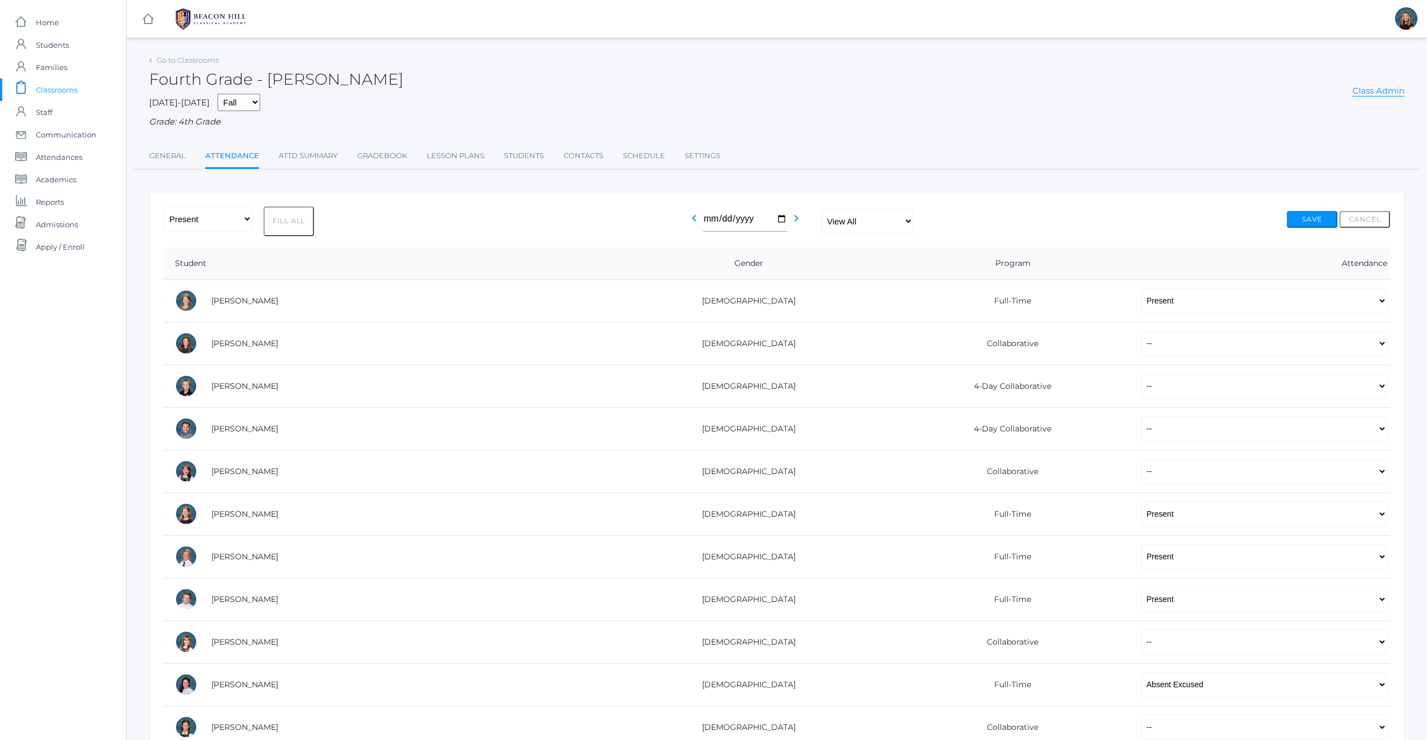
click at [247, 220] on select "-- Present Present-At-Home Tardy Excused Tardy Unexcused Absent Excused Absent …" at bounding box center [208, 218] width 89 height 25
select select "PH"
click at [292, 225] on button "Fill All" at bounding box center [289, 221] width 50 height 30
select select "PH"
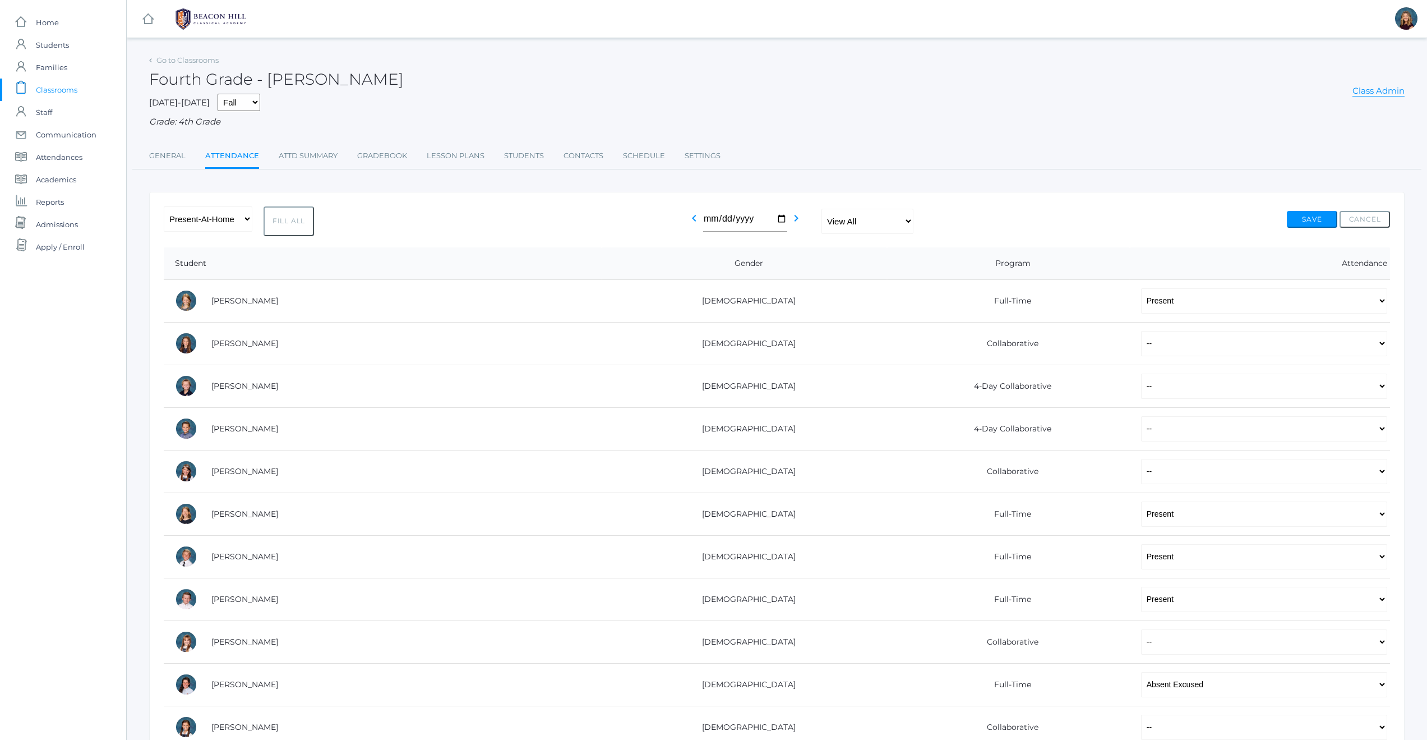
select select "PH"
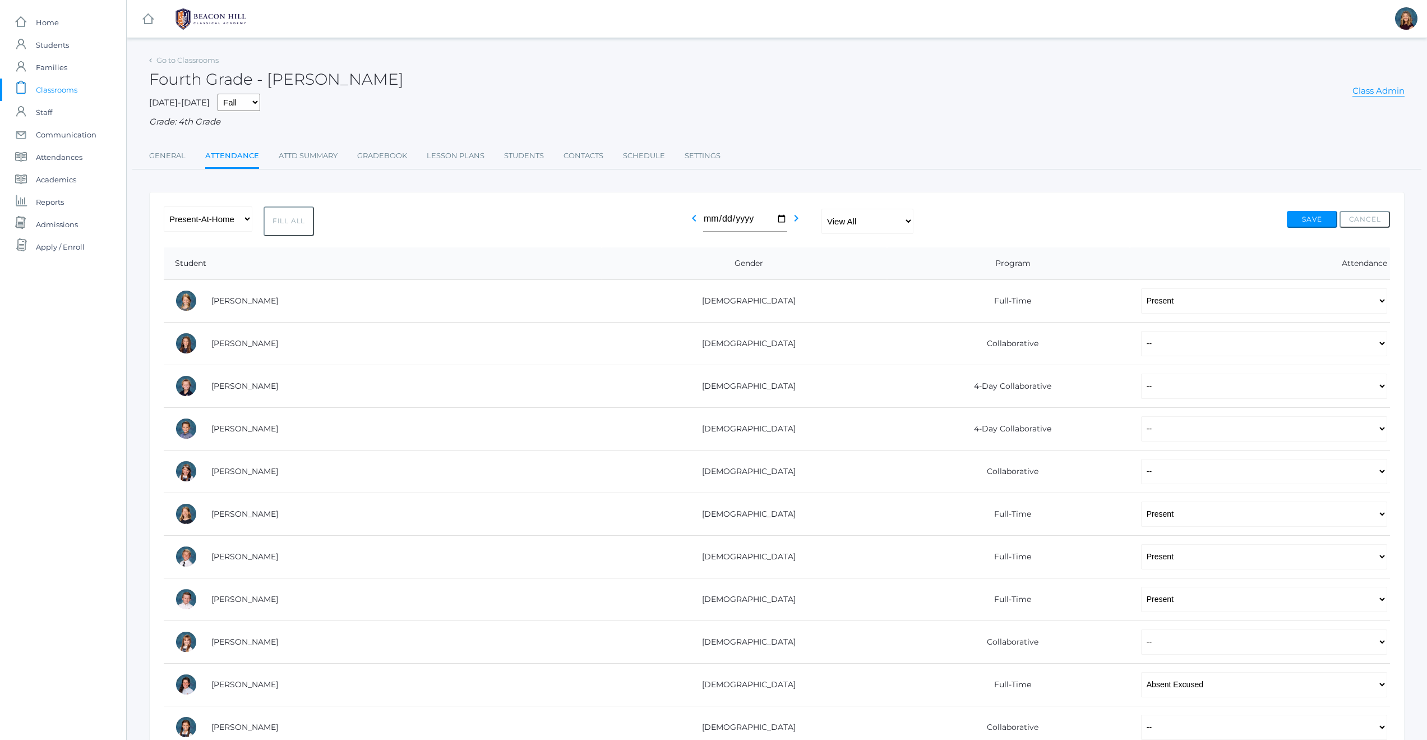
select select "PH"
click at [1306, 218] on button "Save" at bounding box center [1312, 219] width 50 height 17
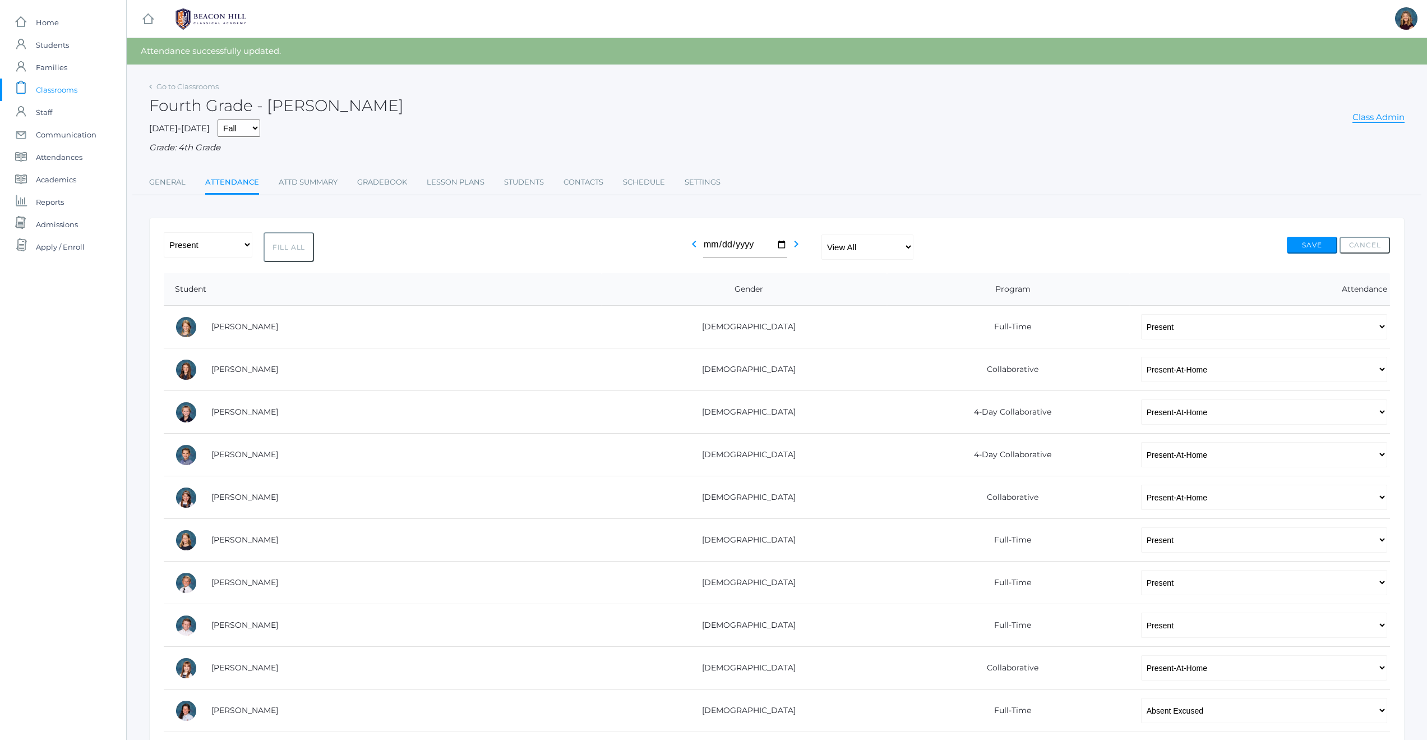
click at [65, 91] on span "Classrooms" at bounding box center [56, 90] width 41 height 22
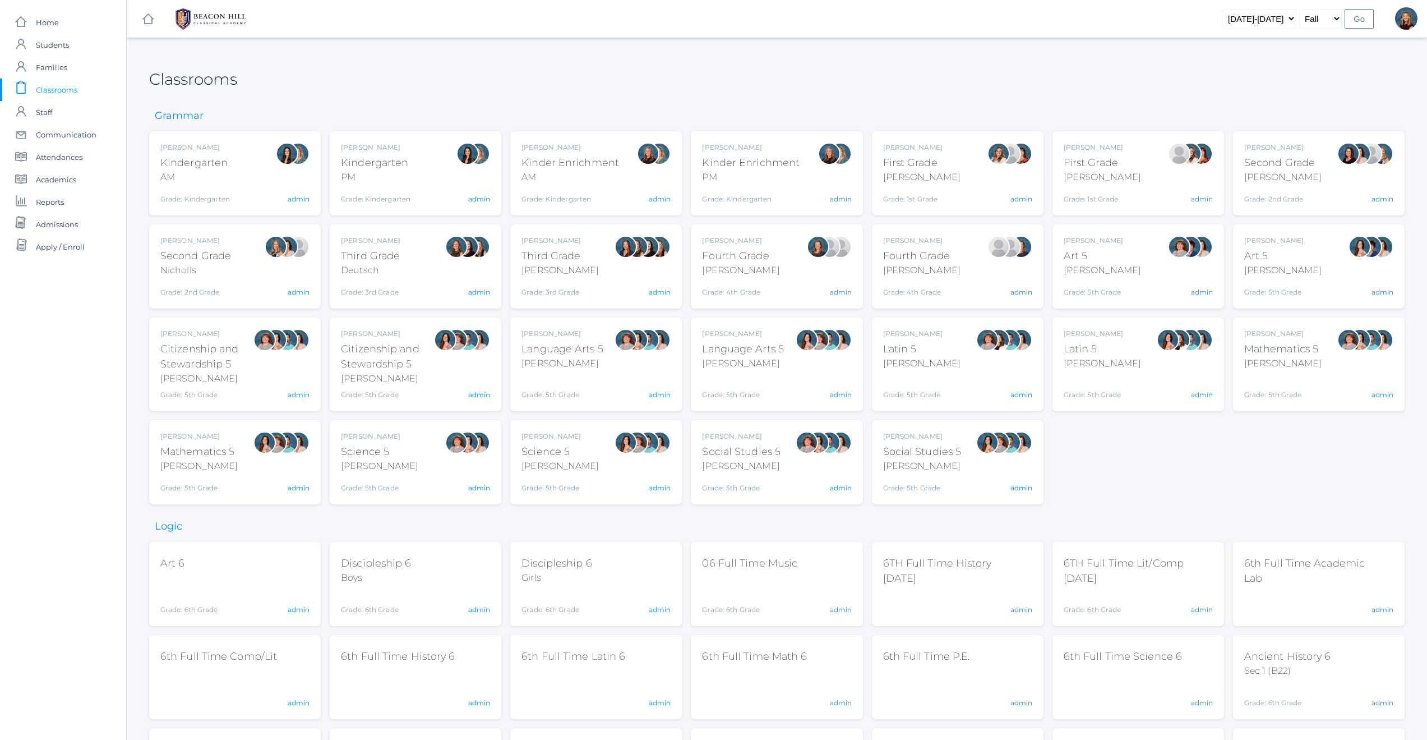
click at [964, 283] on div "[PERSON_NAME] Fourth Grade [PERSON_NAME] Grade: 4th Grade 04LA admin" at bounding box center [957, 267] width 149 height 62
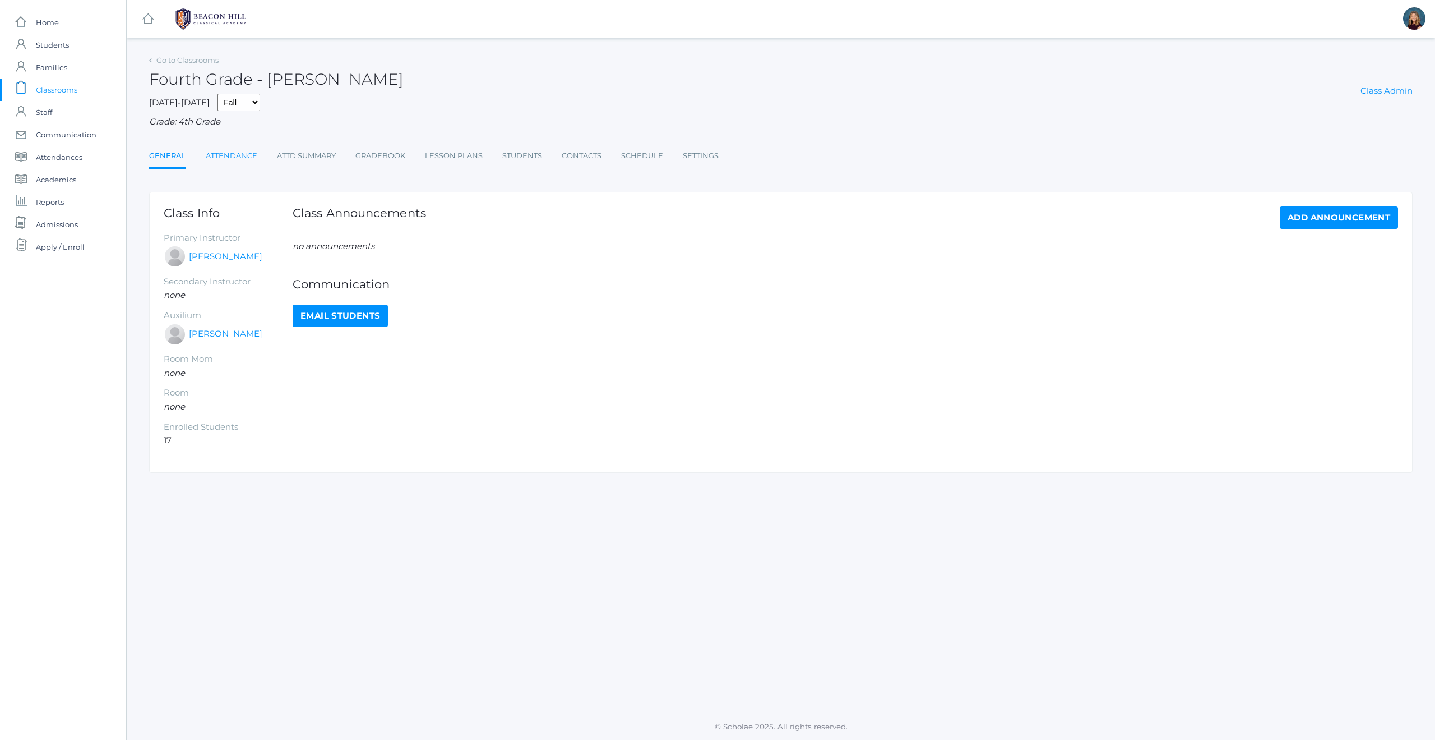
click at [232, 154] on link "Attendance" at bounding box center [232, 156] width 52 height 22
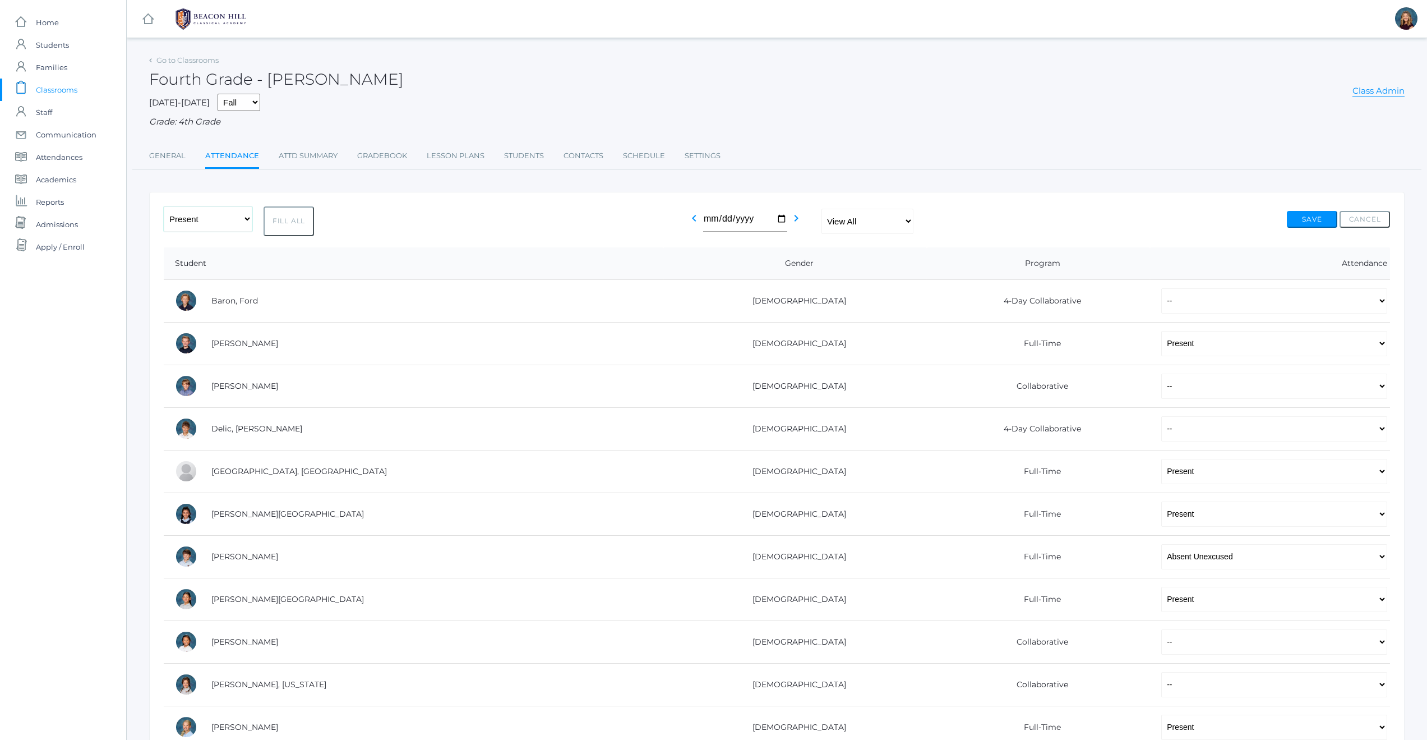
click at [246, 219] on select "-- Present Present-At-Home Tardy Excused Tardy Unexcused Absent Excused Absent …" at bounding box center [208, 218] width 89 height 25
select select "PH"
click at [296, 224] on button "Fill All" at bounding box center [289, 221] width 50 height 30
select select "PH"
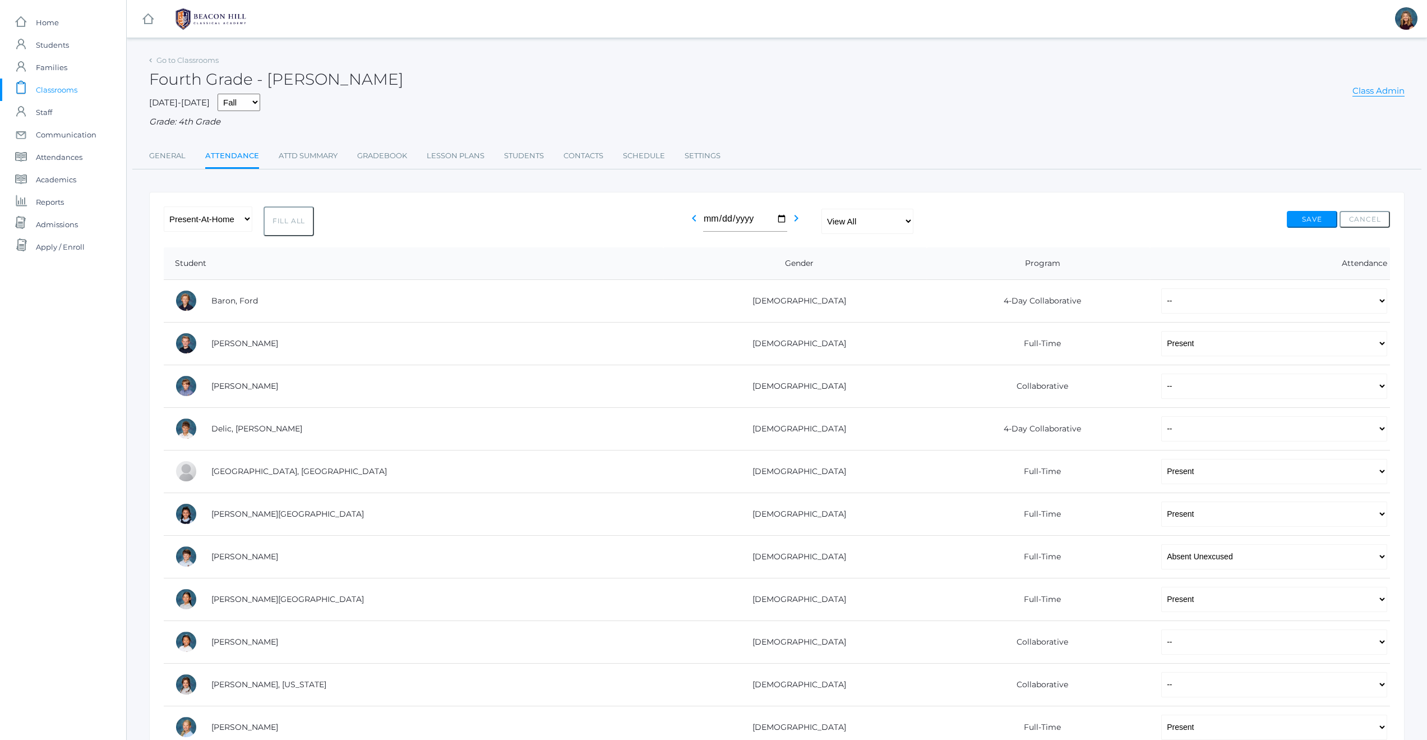
select select "PH"
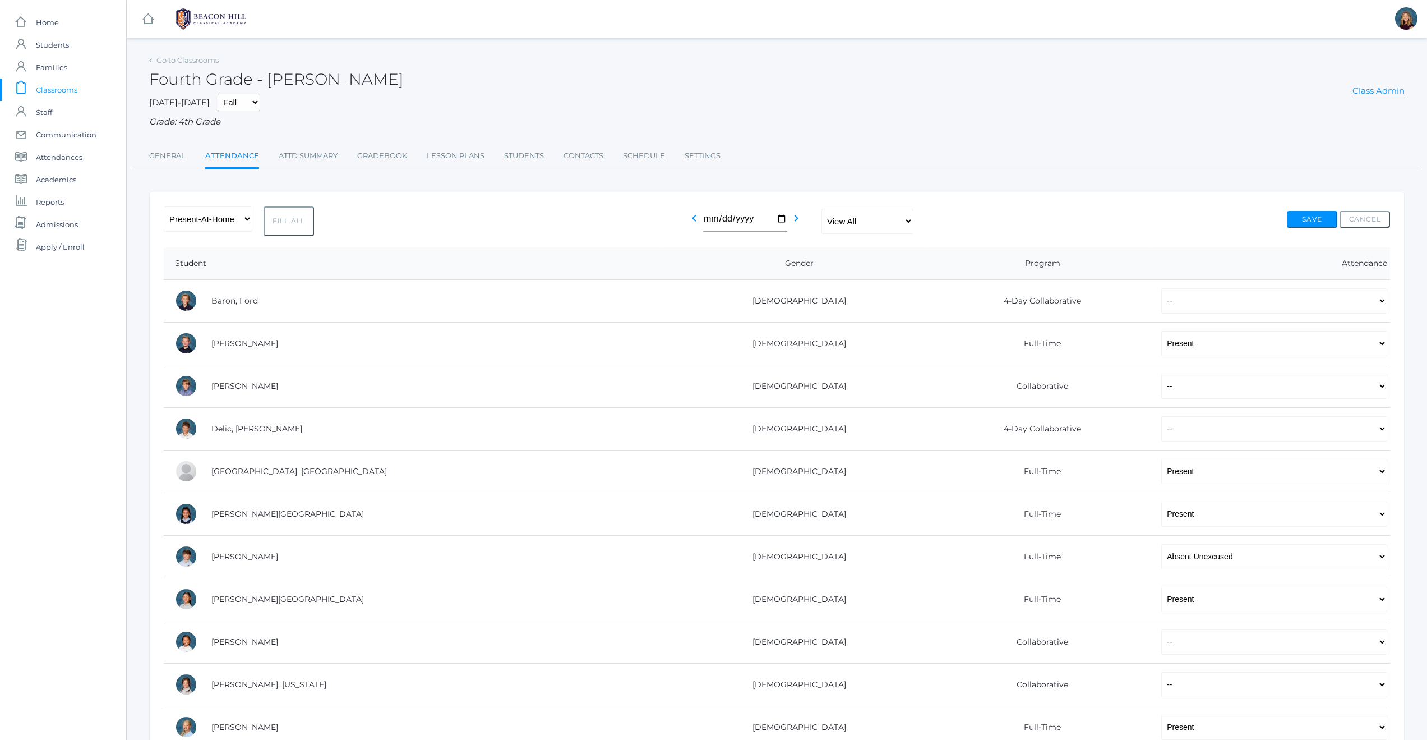
select select "PH"
click at [1314, 218] on button "Save" at bounding box center [1312, 219] width 50 height 17
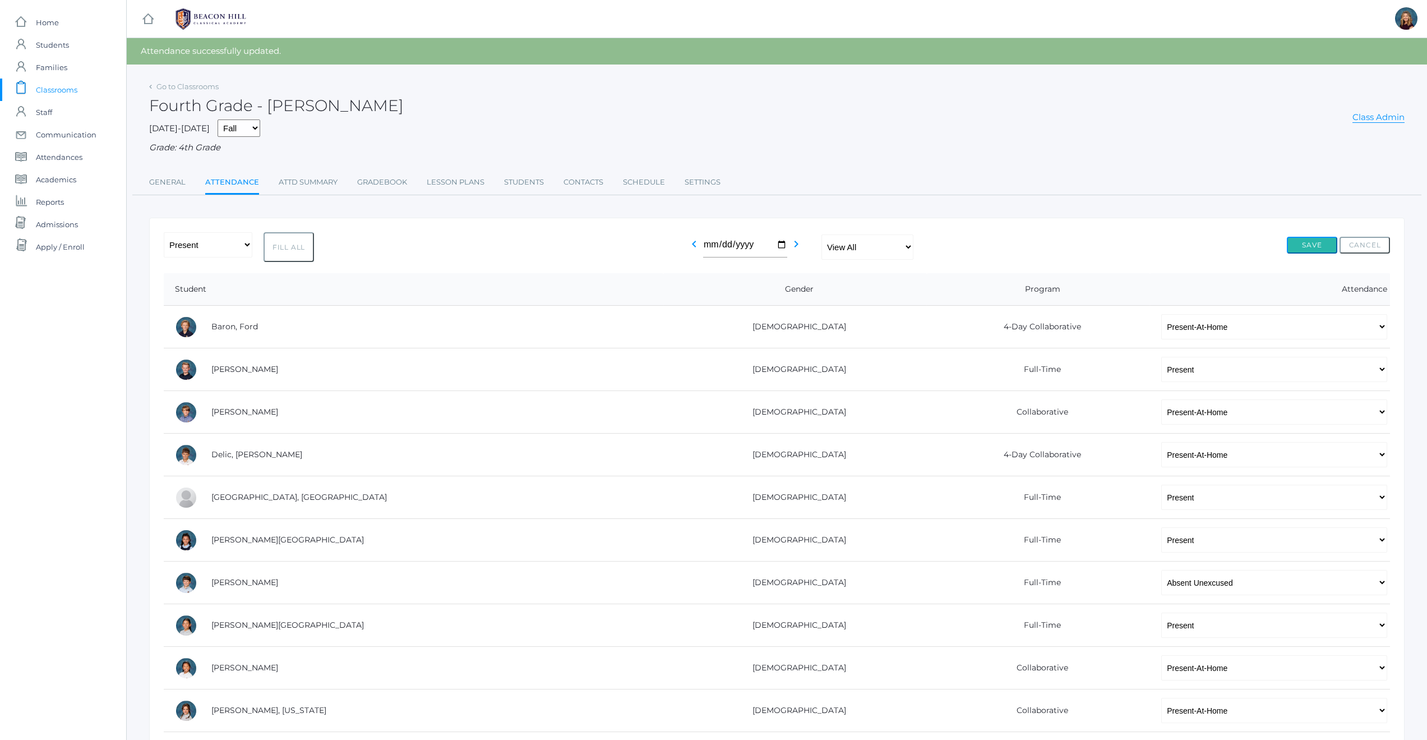
click at [1309, 248] on button "Save" at bounding box center [1312, 245] width 50 height 17
click at [58, 159] on span "Attendances" at bounding box center [59, 157] width 47 height 22
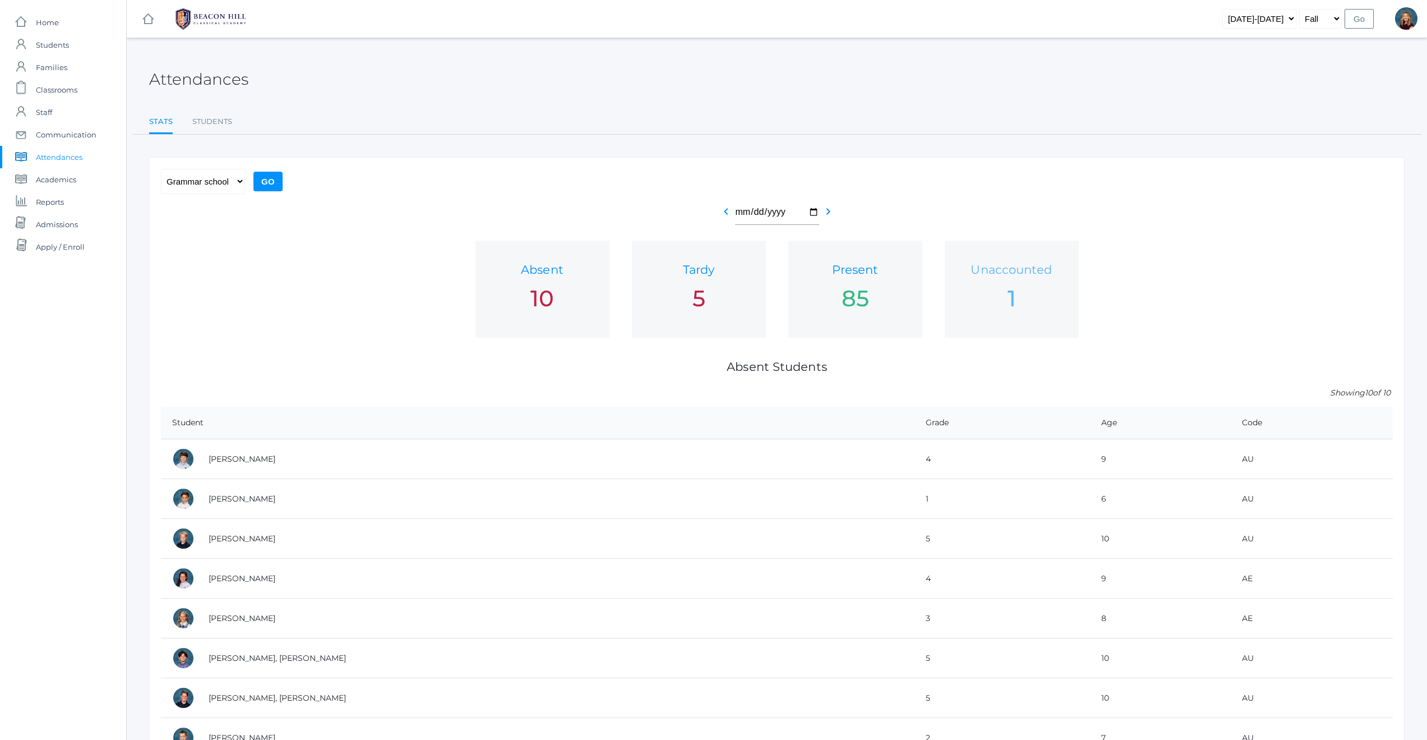
click at [1029, 271] on h1 "Unaccounted" at bounding box center [1012, 269] width 112 height 13
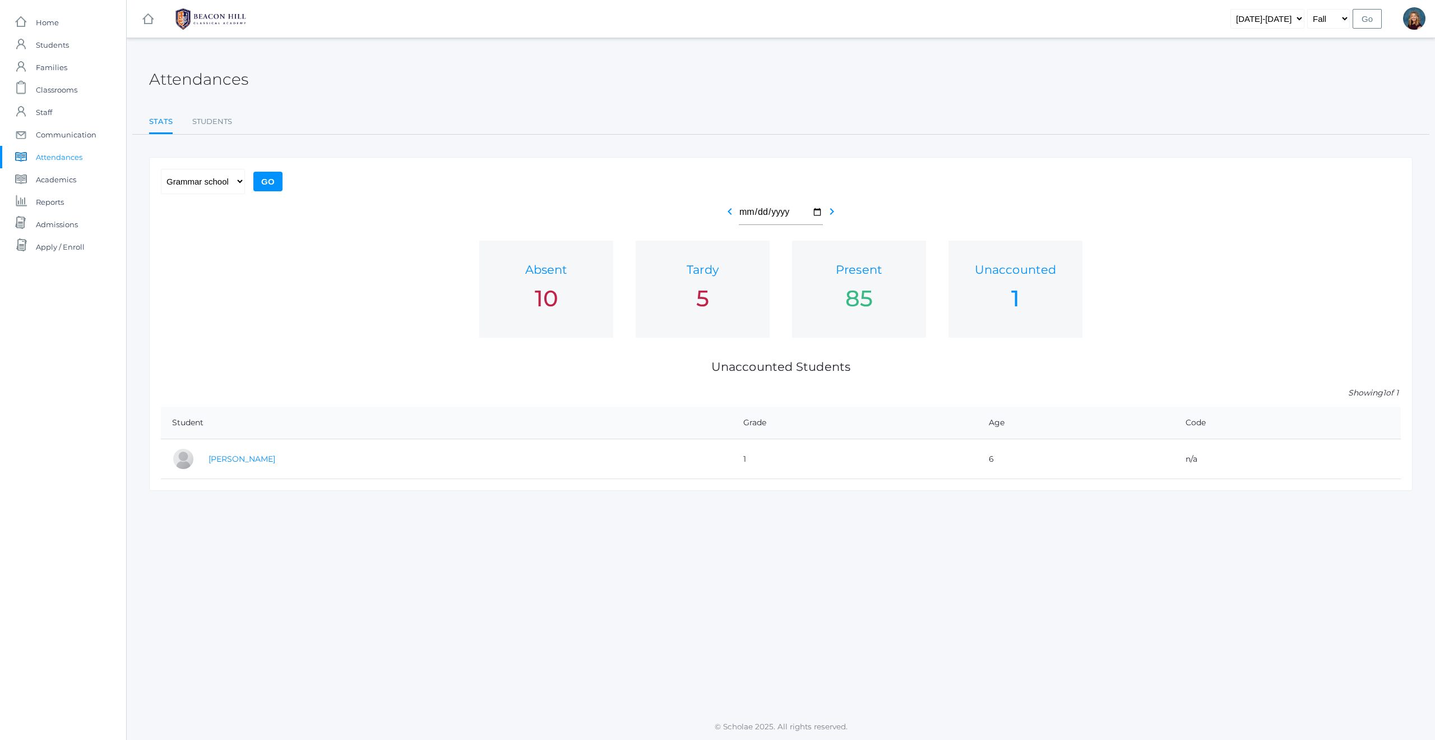
click at [247, 461] on link "[PERSON_NAME]" at bounding box center [242, 459] width 67 height 10
